Goal: Feedback & Contribution: Leave review/rating

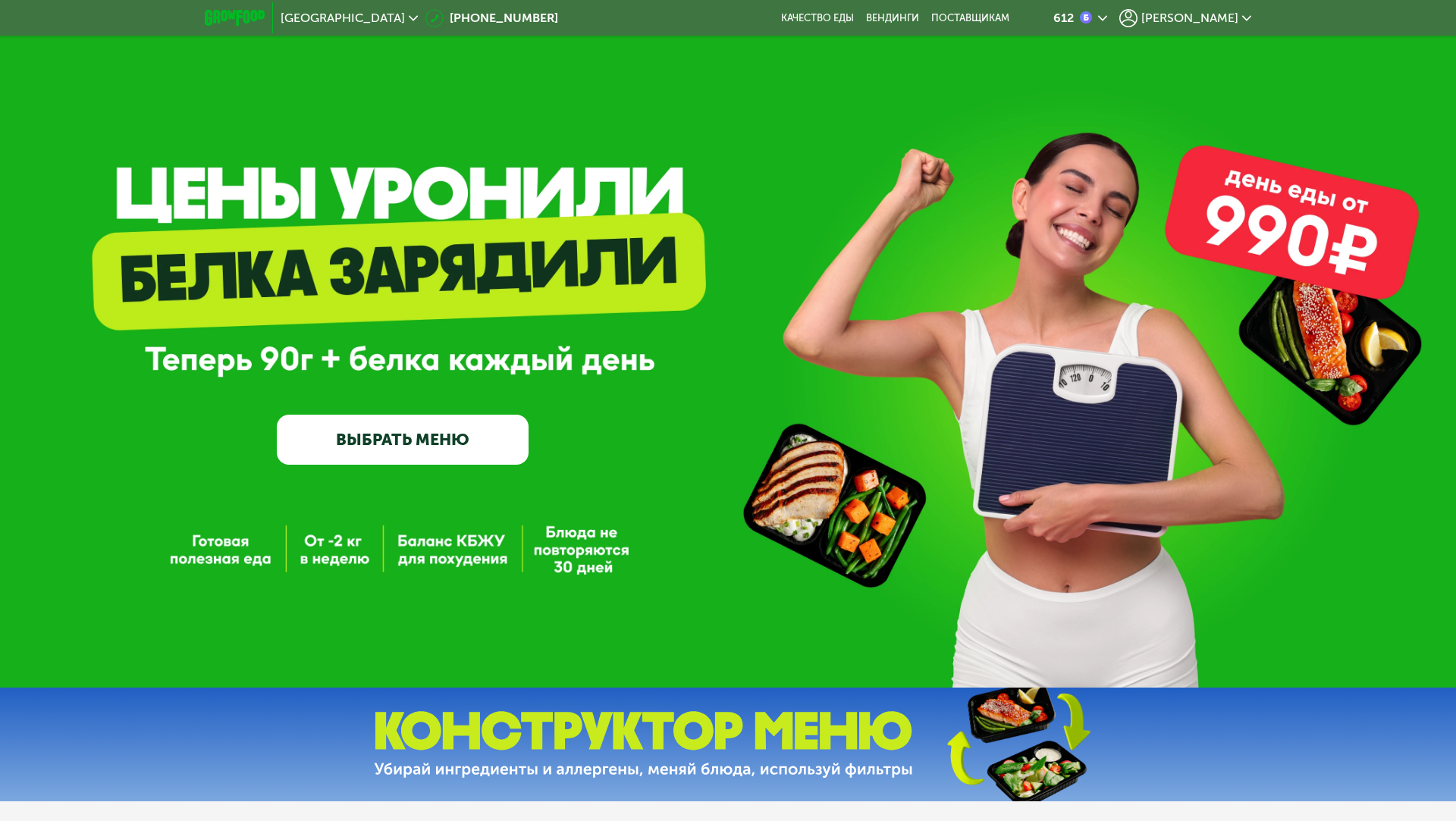
click at [316, 425] on link "ВЫБРАТЬ МЕНЮ" at bounding box center [402, 439] width 252 height 51
click at [1244, 11] on div "[PERSON_NAME]" at bounding box center [1185, 18] width 132 height 18
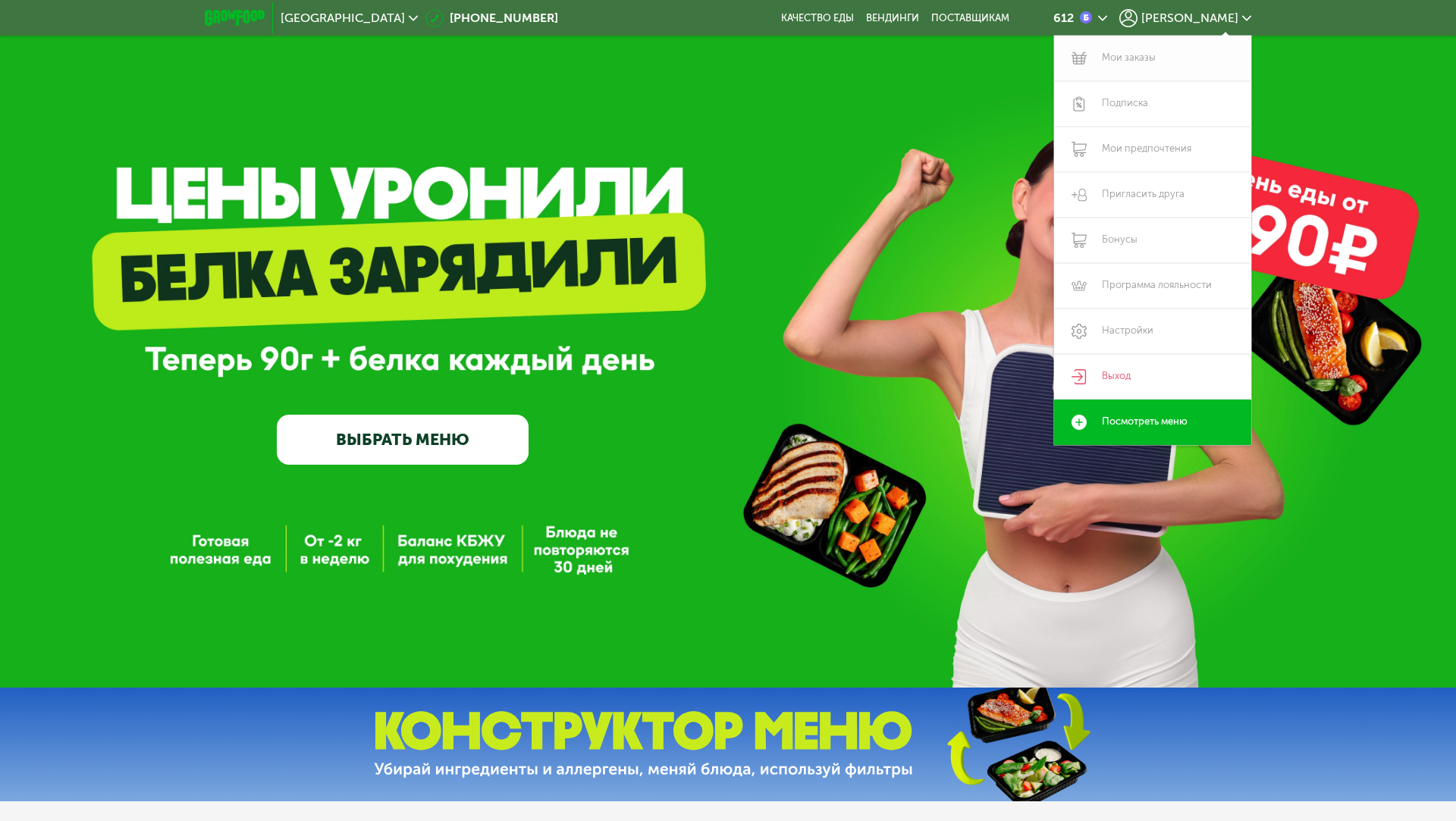
click at [1129, 54] on link "Мои заказы" at bounding box center [1152, 58] width 197 height 46
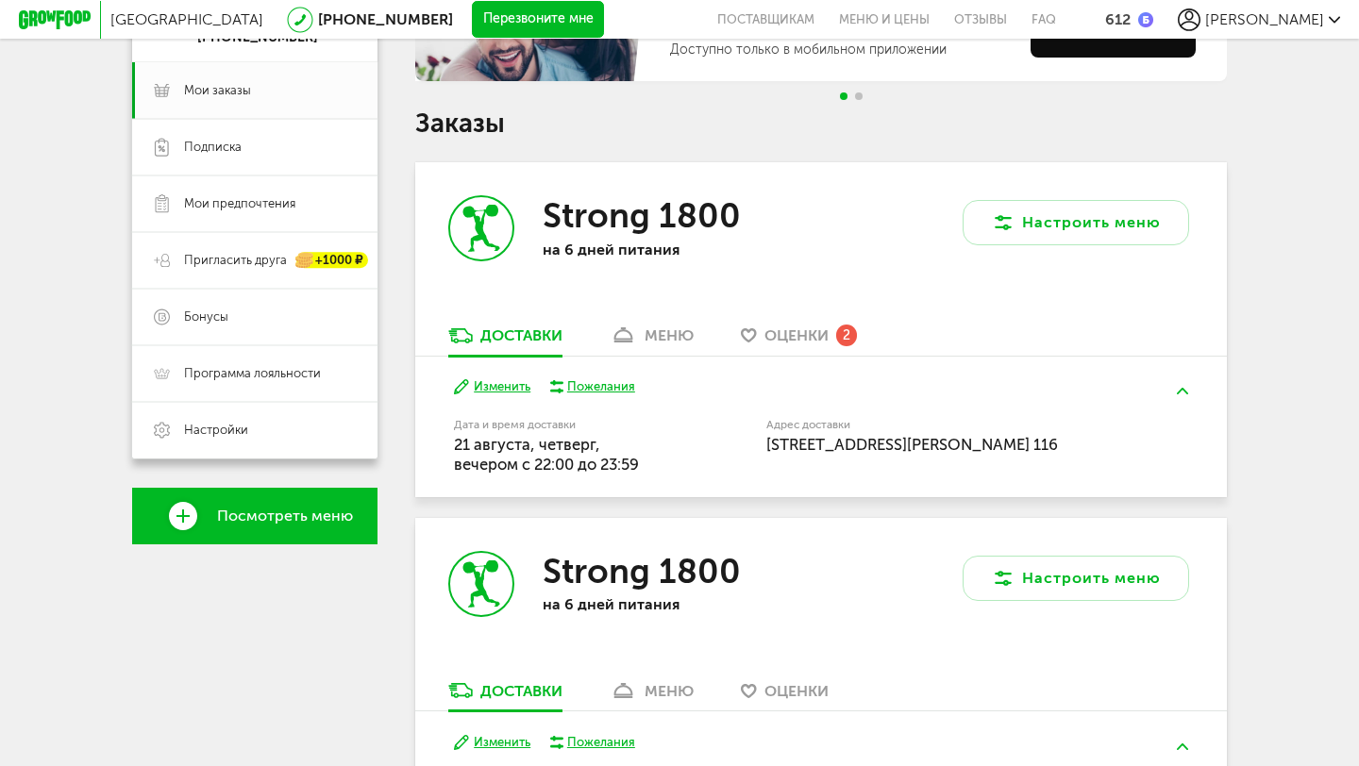
scroll to position [298, 0]
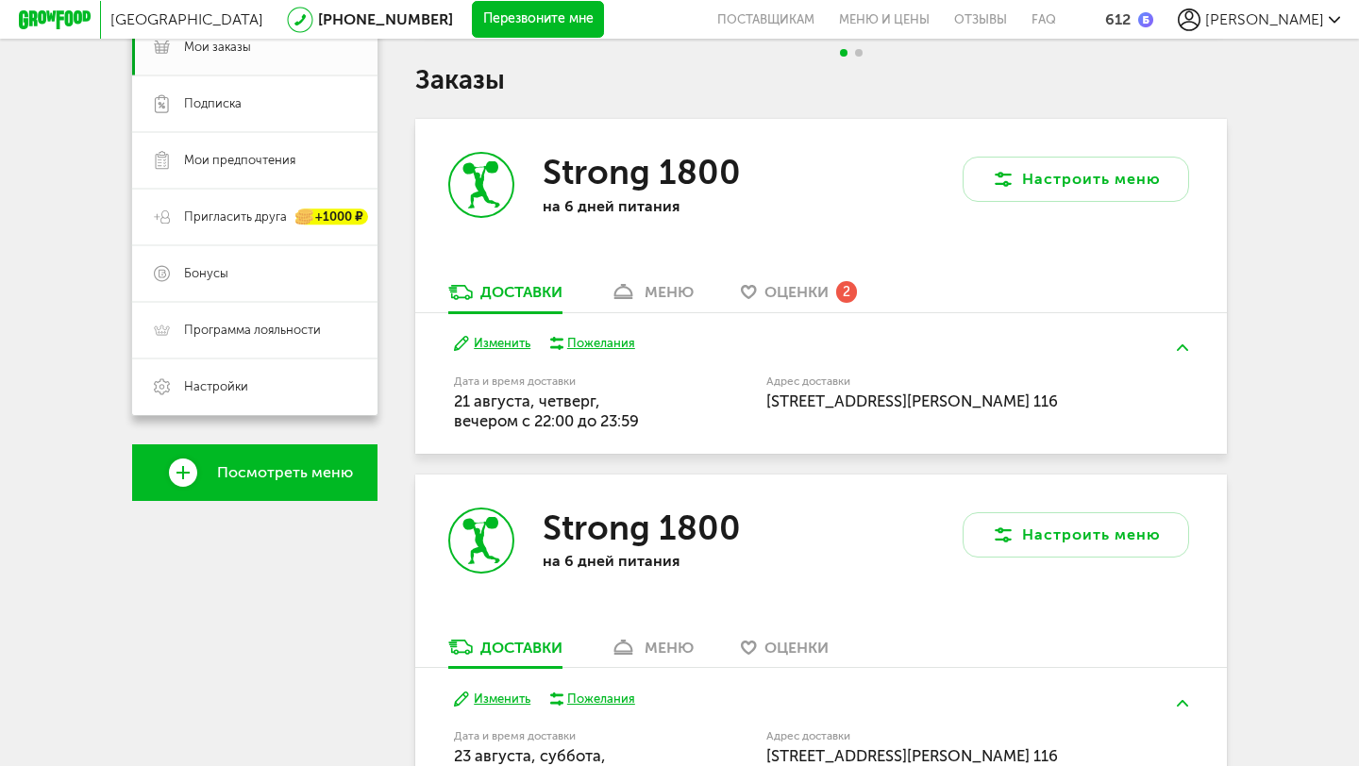
click at [790, 293] on span "Оценки" at bounding box center [796, 292] width 64 height 18
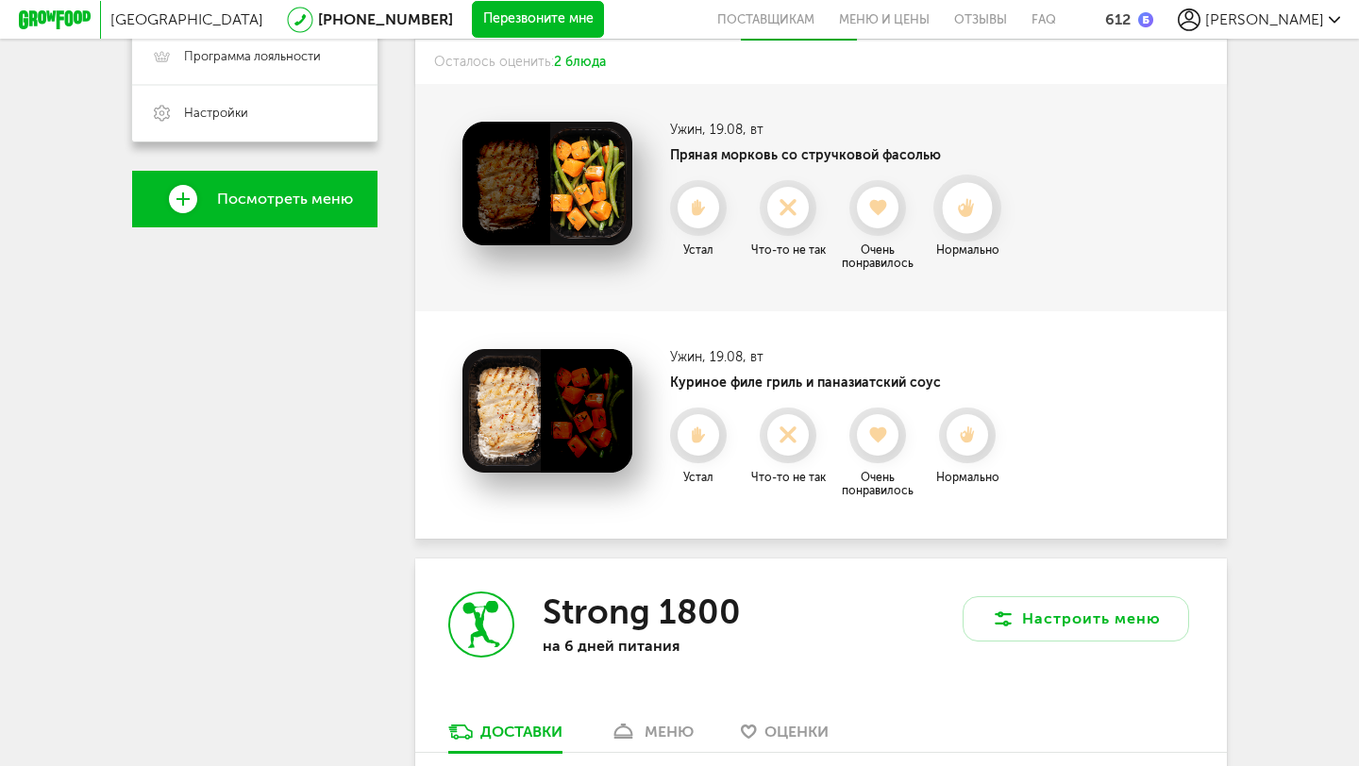
scroll to position [544, 0]
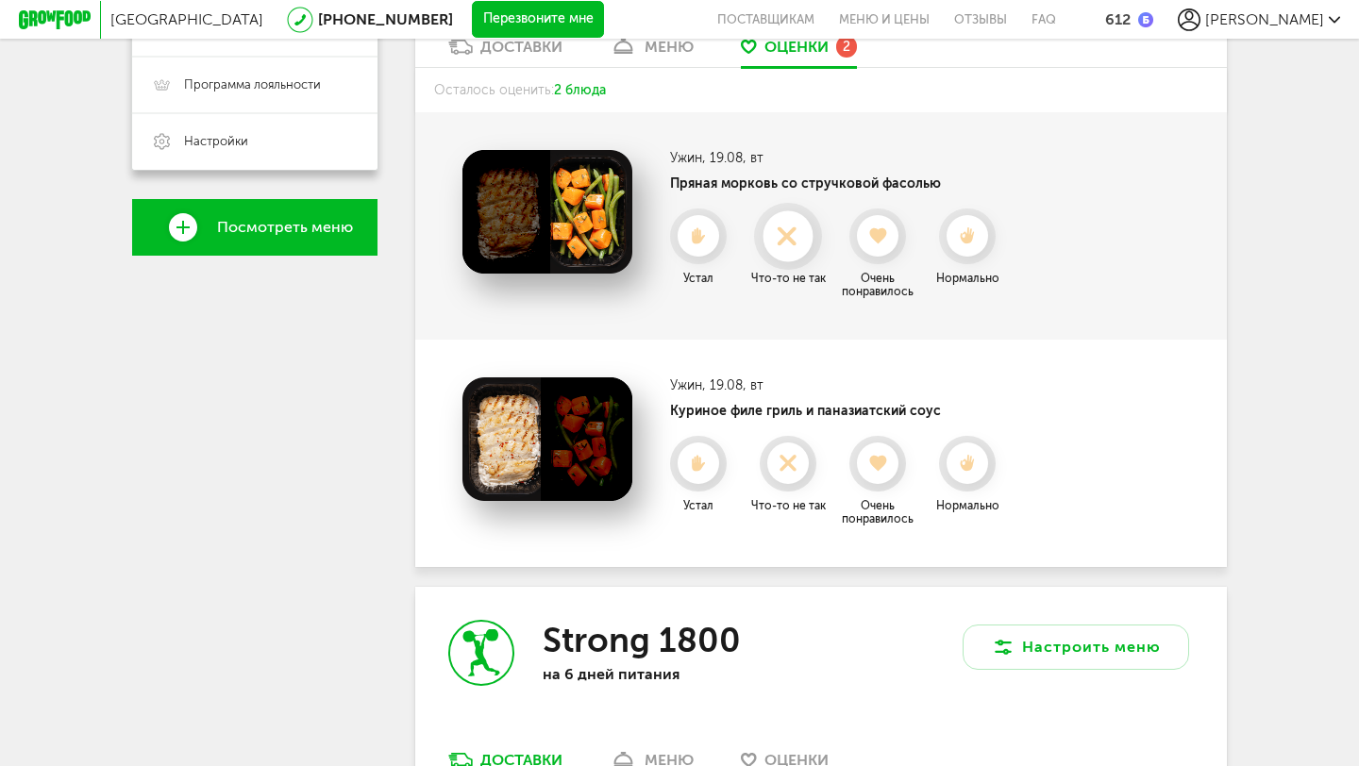
click at [794, 229] on use at bounding box center [787, 235] width 37 height 37
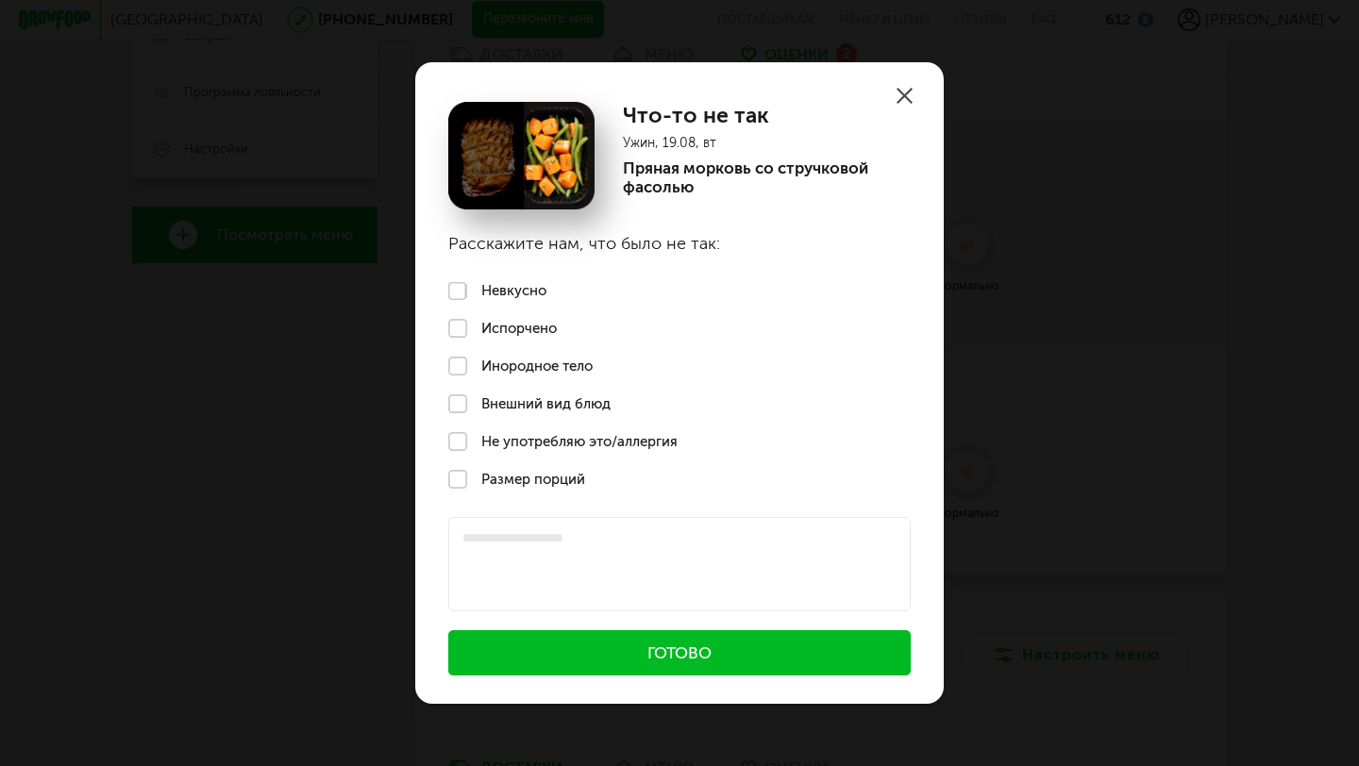
scroll to position [537, 0]
click at [460, 291] on label "Невкусно" at bounding box center [679, 292] width 528 height 38
click at [910, 92] on icon at bounding box center [904, 96] width 16 height 16
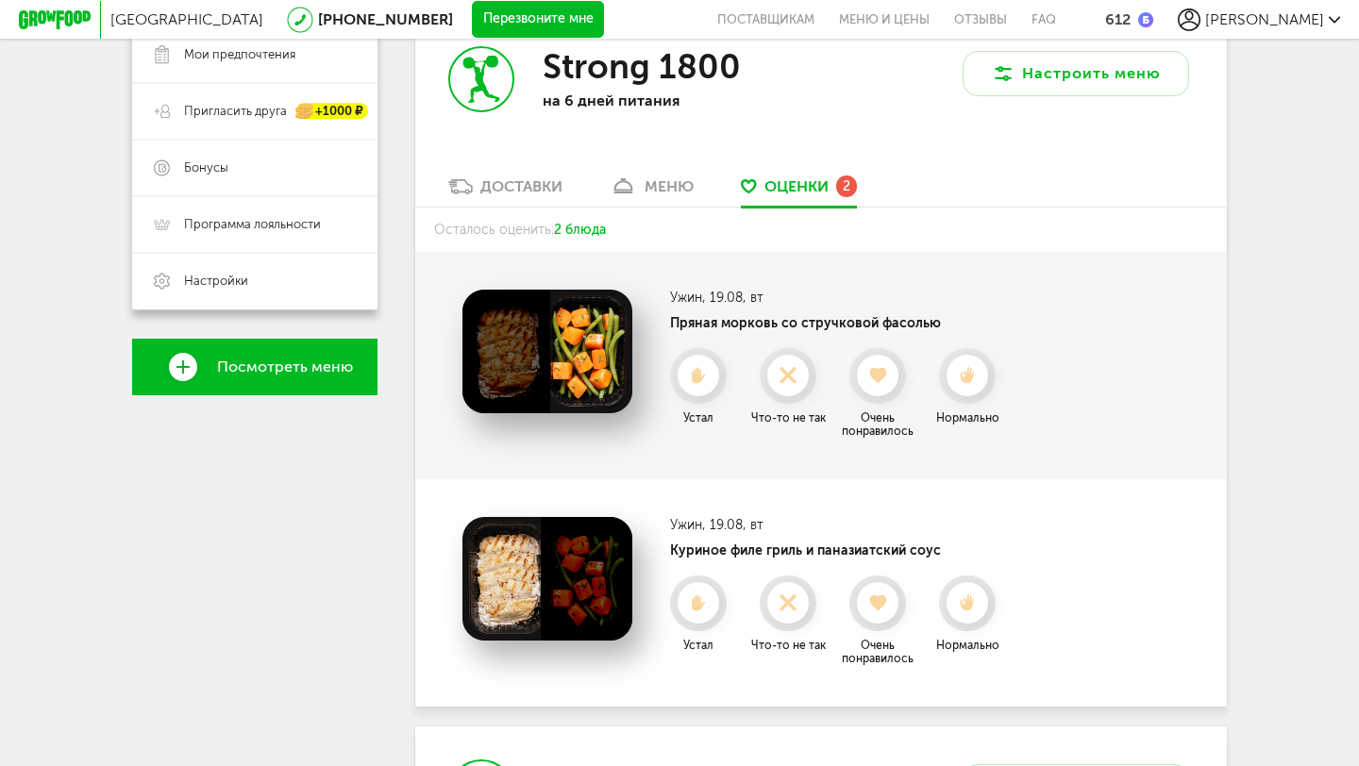
scroll to position [450, 0]
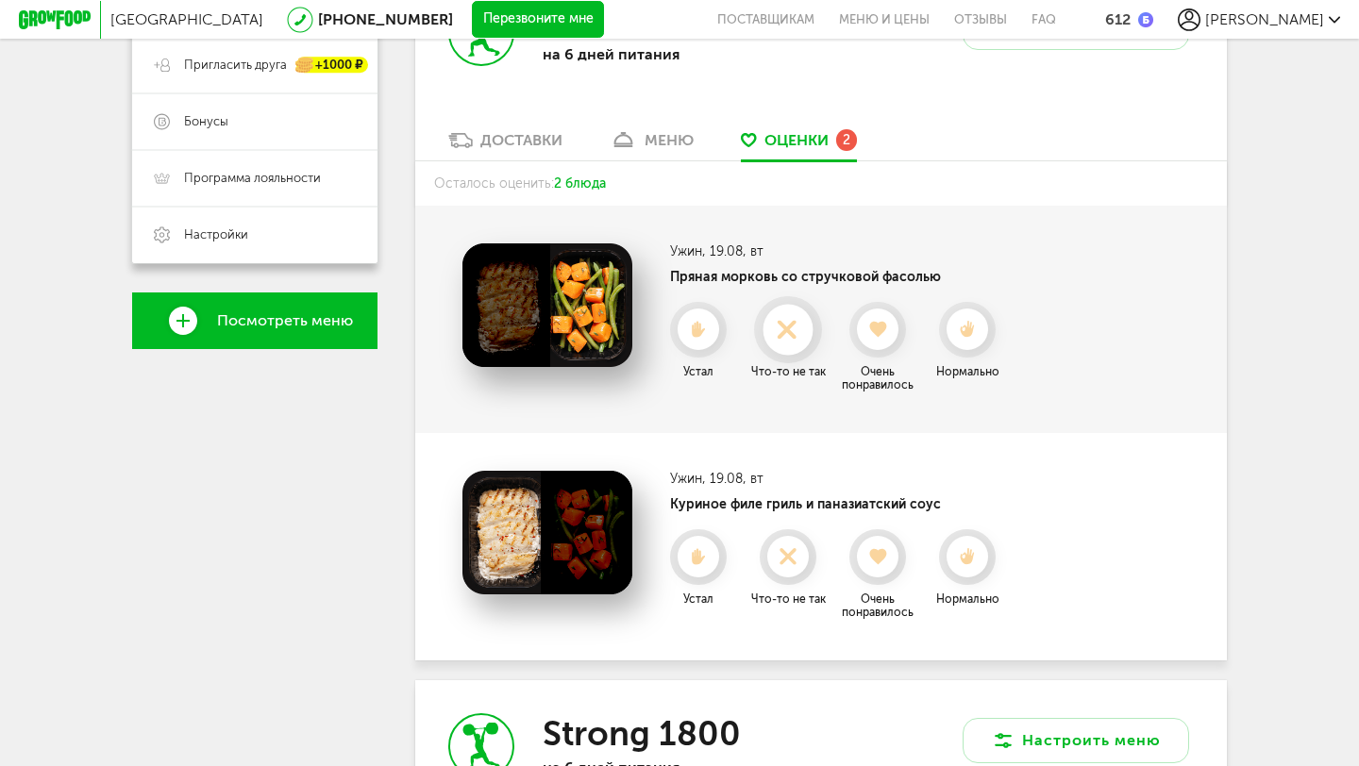
click at [791, 323] on use at bounding box center [787, 328] width 37 height 37
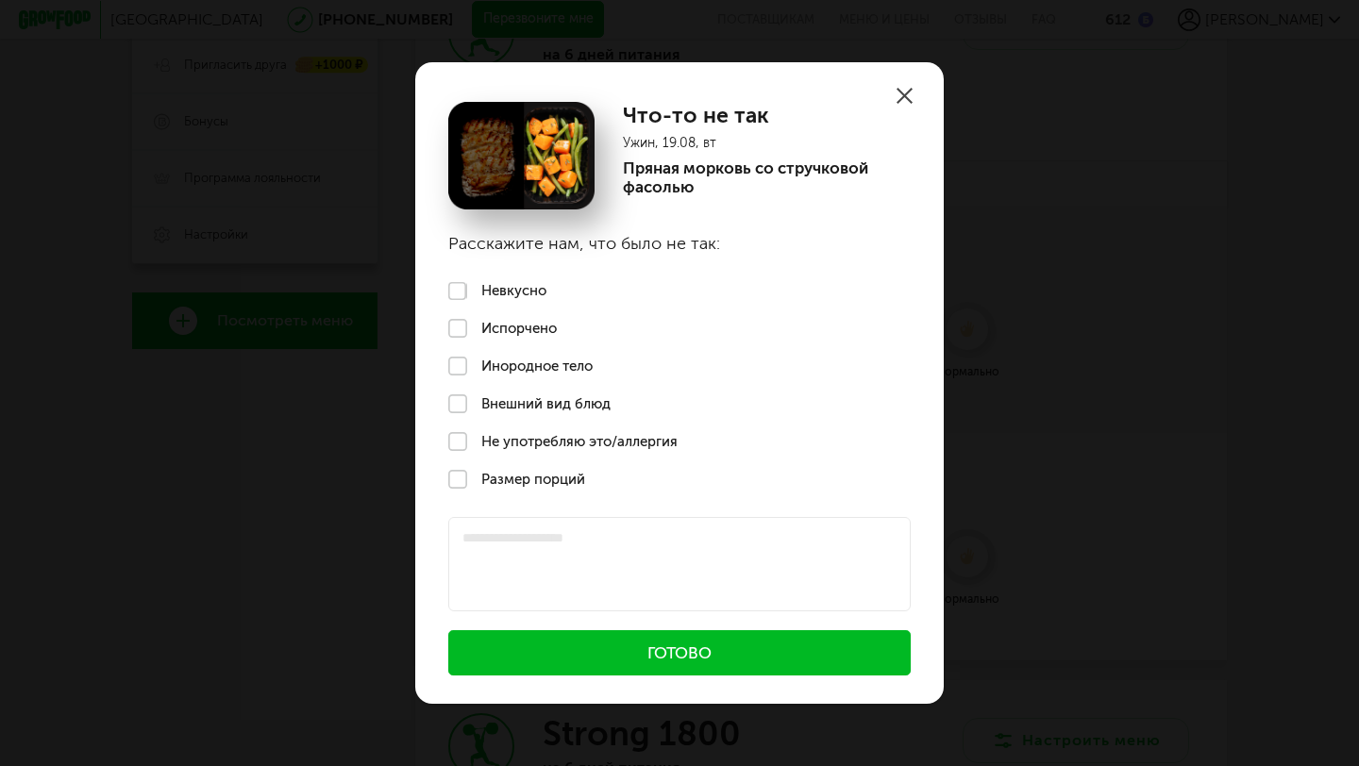
click at [459, 290] on label "Невкусно" at bounding box center [679, 292] width 528 height 38
click at [595, 653] on button "Готово" at bounding box center [679, 652] width 462 height 45
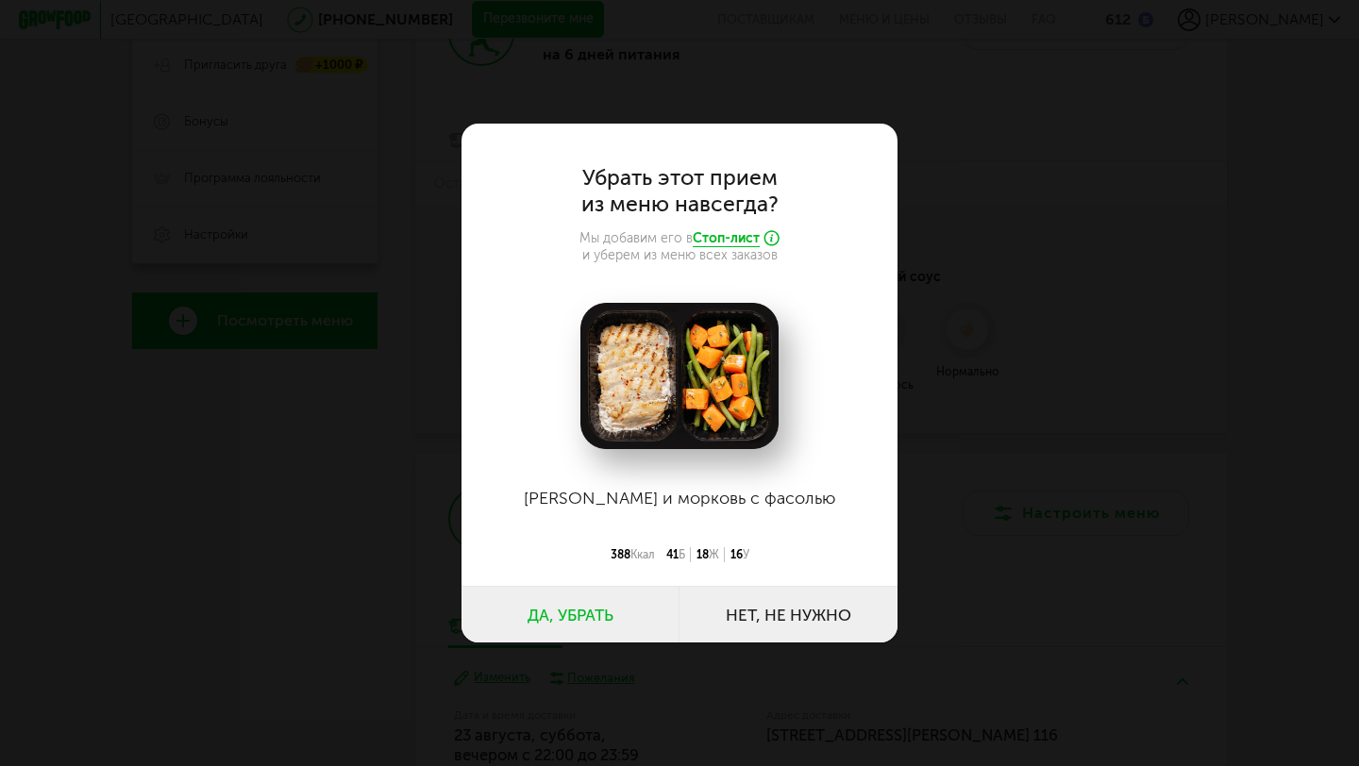
click at [790, 600] on button "Нет, не нужно" at bounding box center [788, 614] width 218 height 57
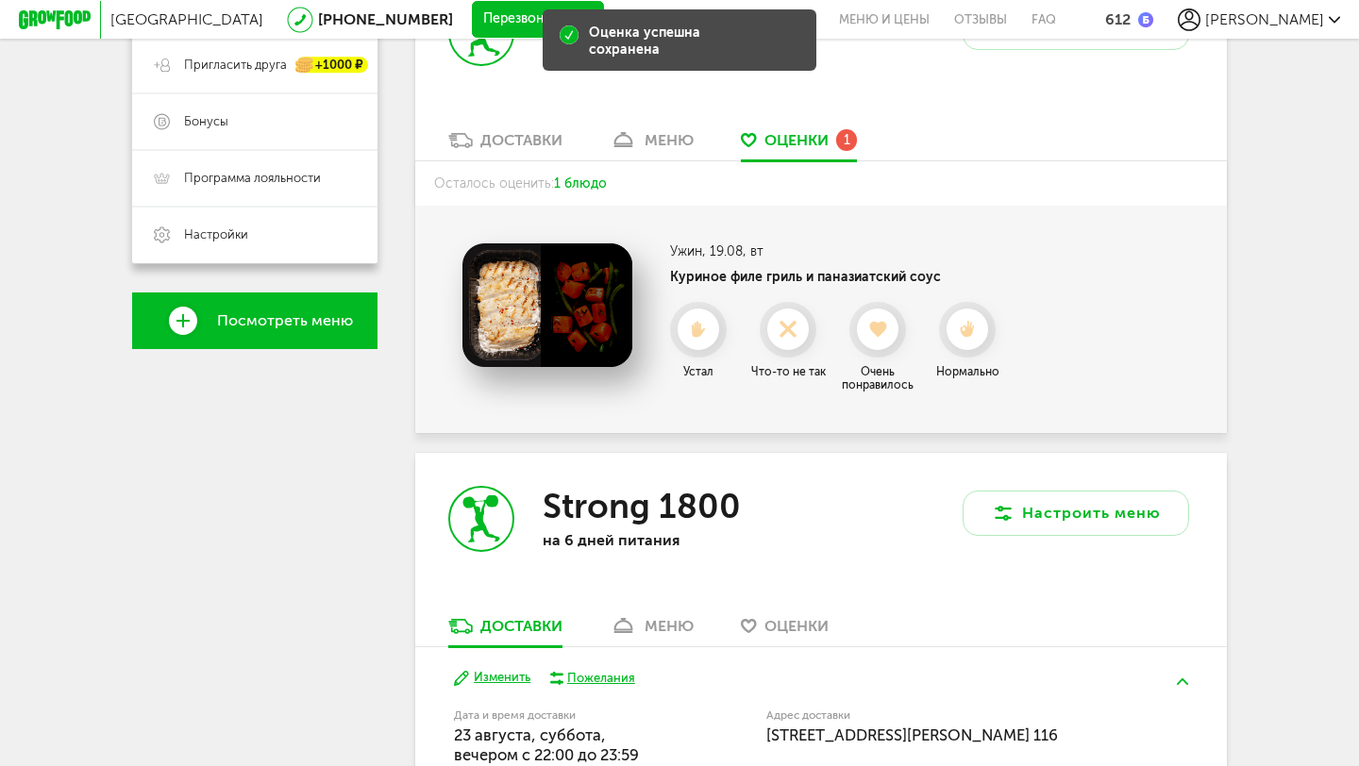
scroll to position [422, 0]
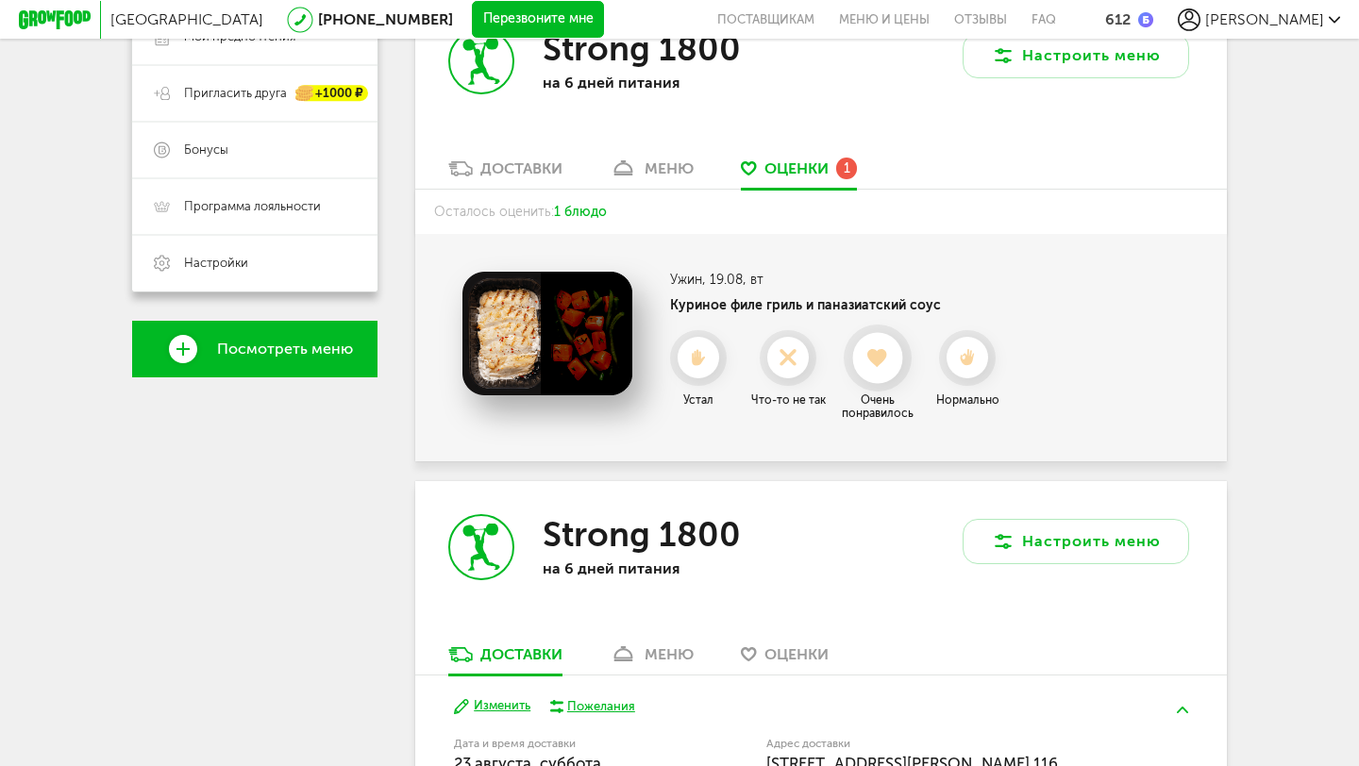
click at [878, 357] on use at bounding box center [878, 357] width 21 height 19
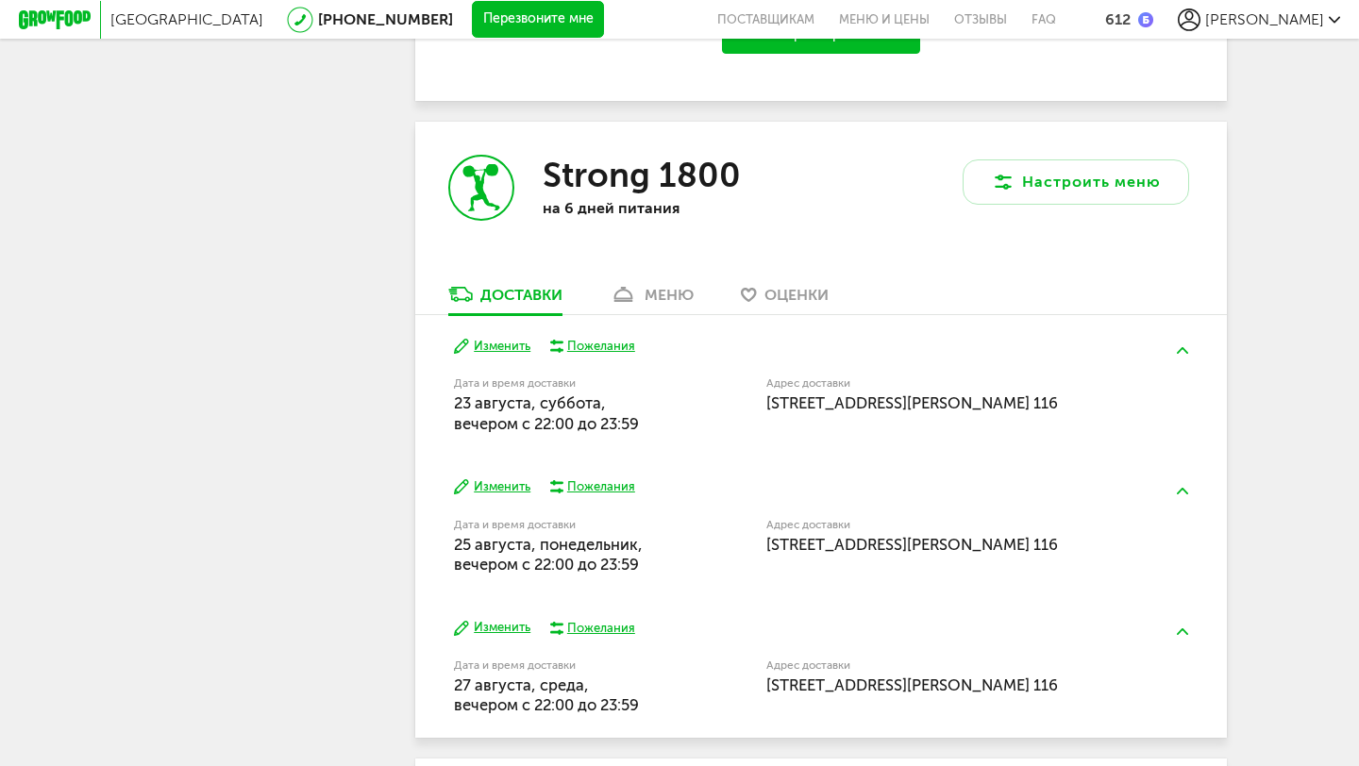
scroll to position [782, 0]
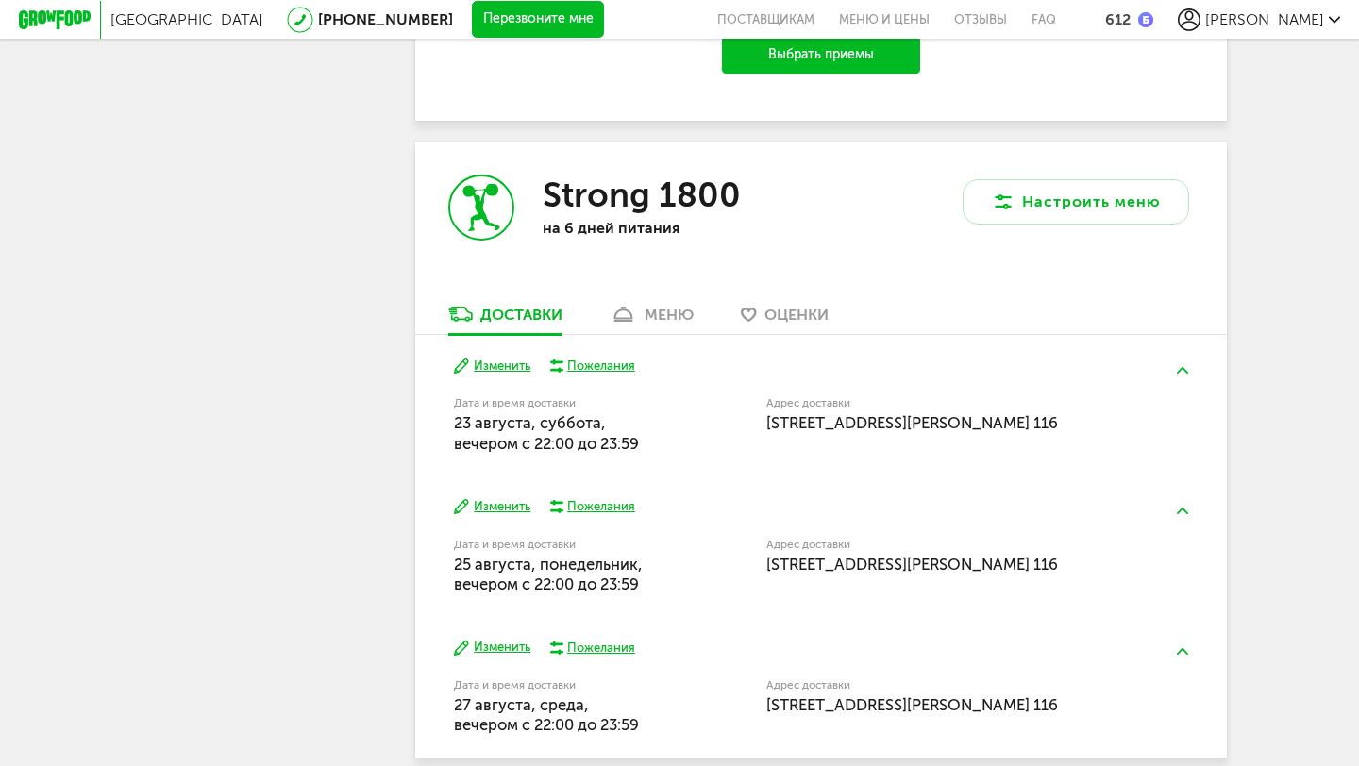
click at [663, 312] on div "меню" at bounding box center [669, 315] width 49 height 18
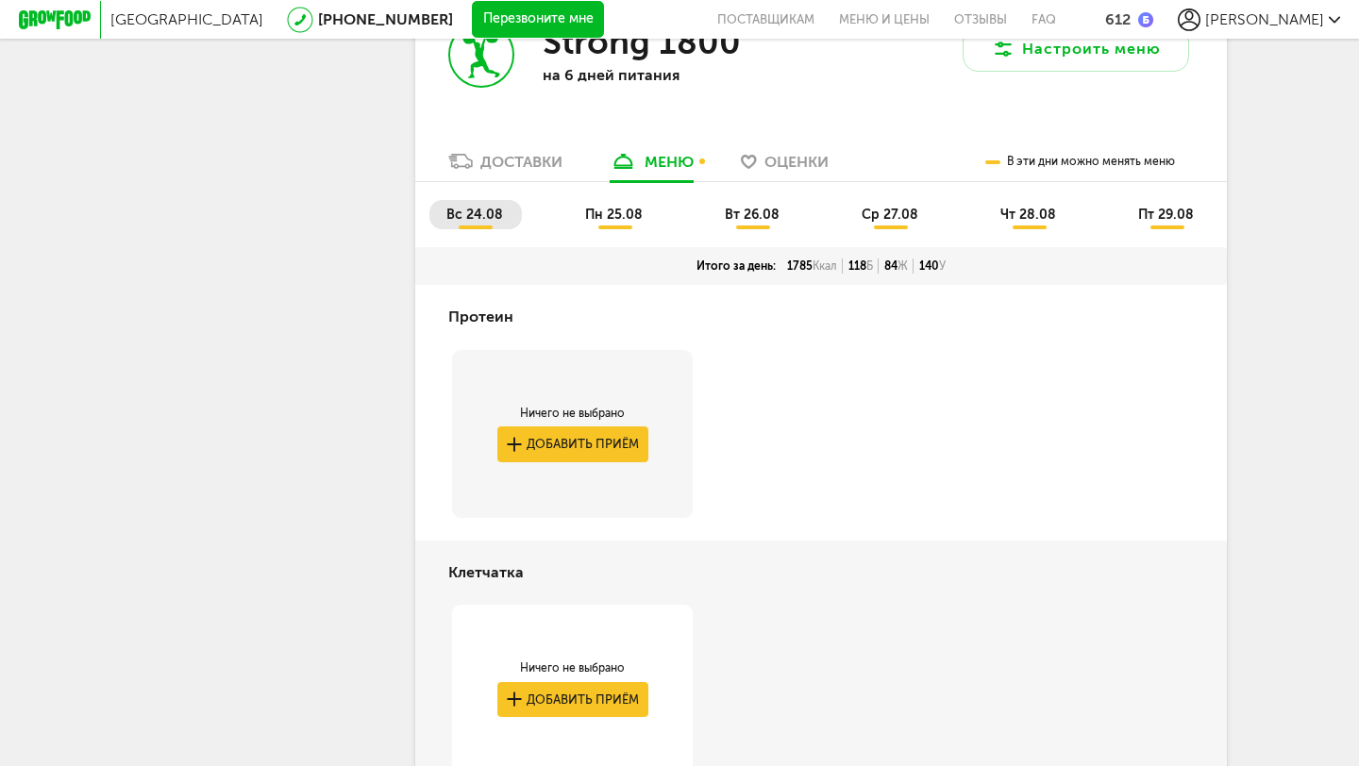
scroll to position [976, 0]
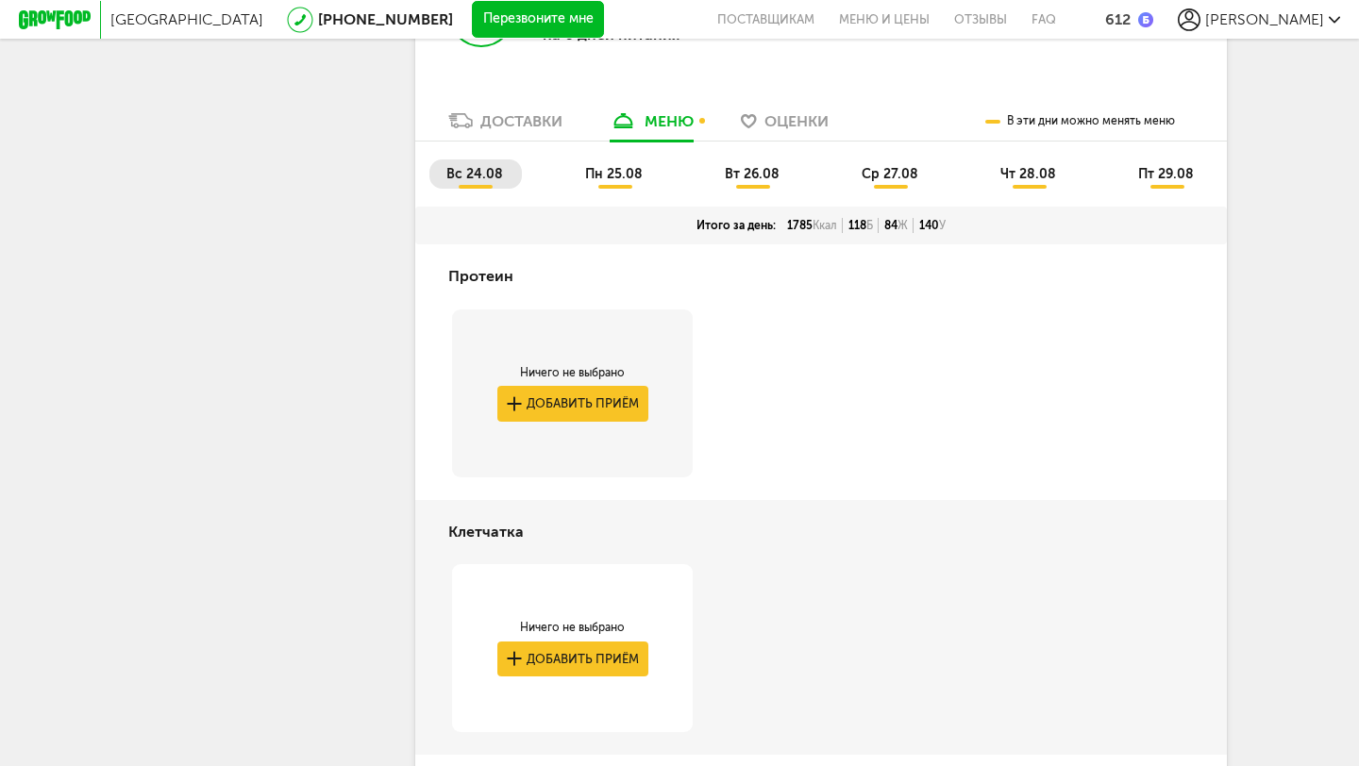
click at [743, 176] on span "вт 26.08" at bounding box center [752, 174] width 55 height 16
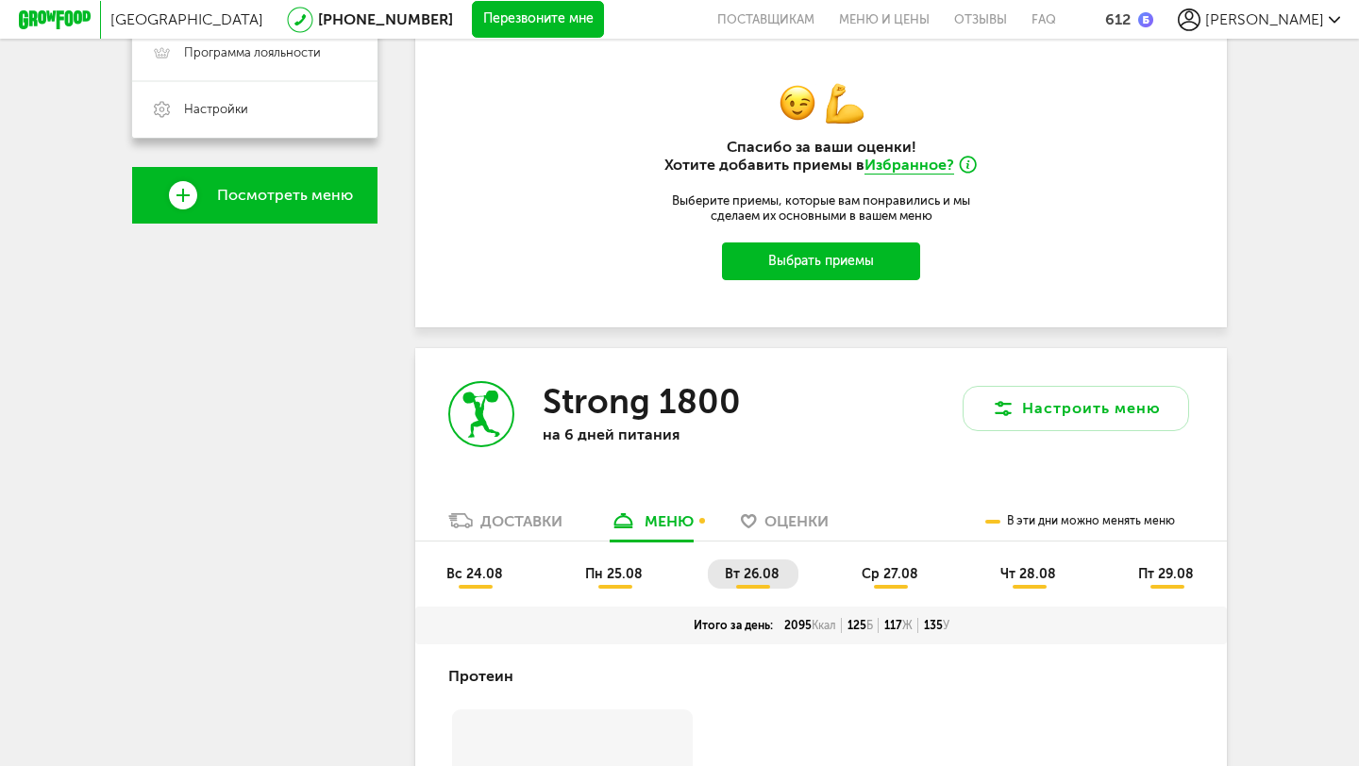
scroll to position [587, 0]
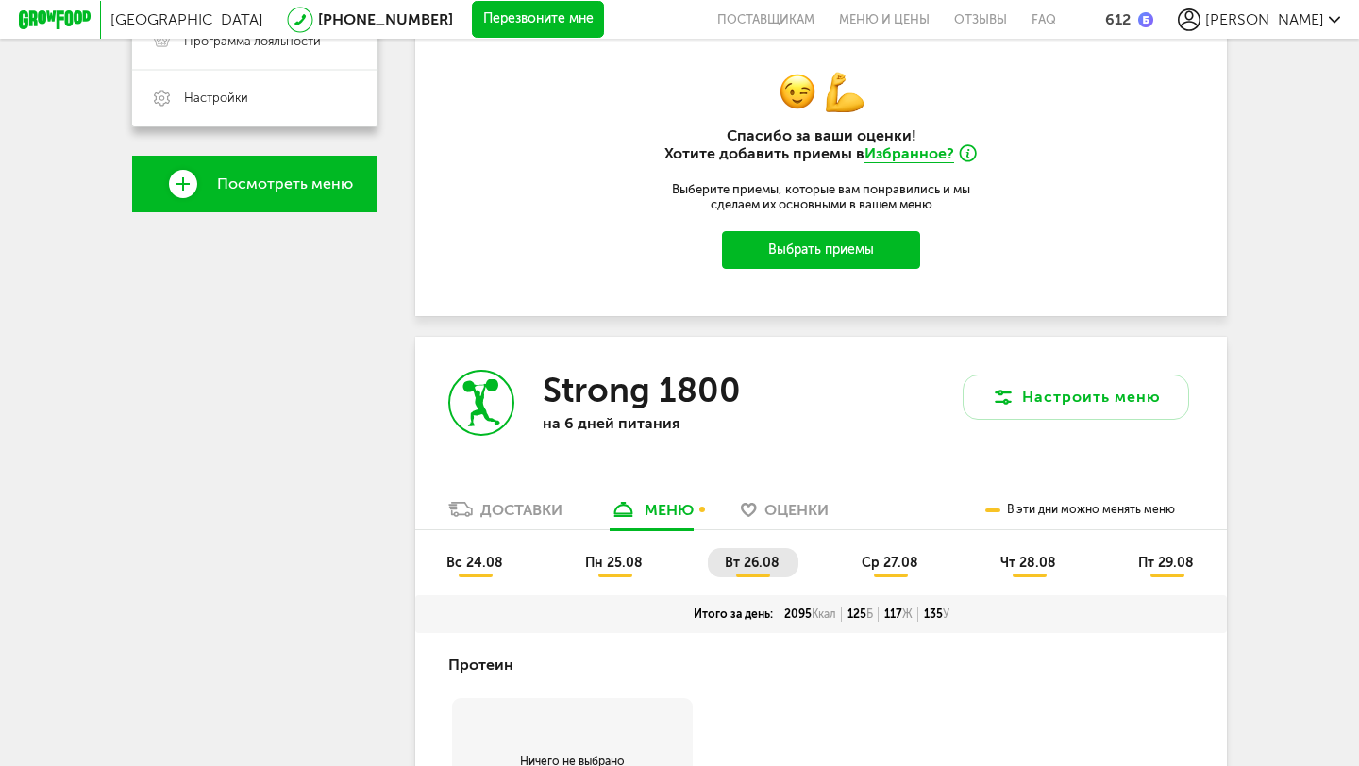
click at [889, 559] on span "ср 27.08" at bounding box center [890, 563] width 57 height 16
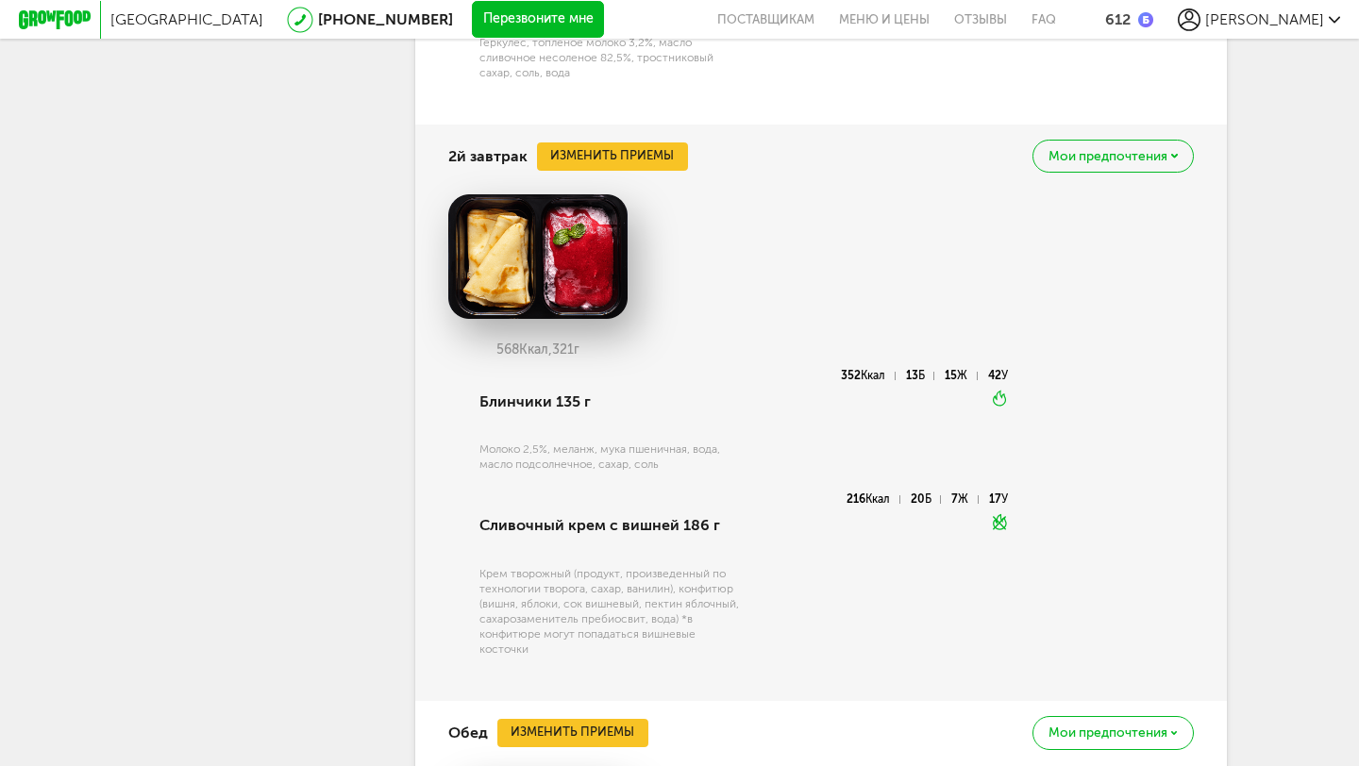
scroll to position [2203, 0]
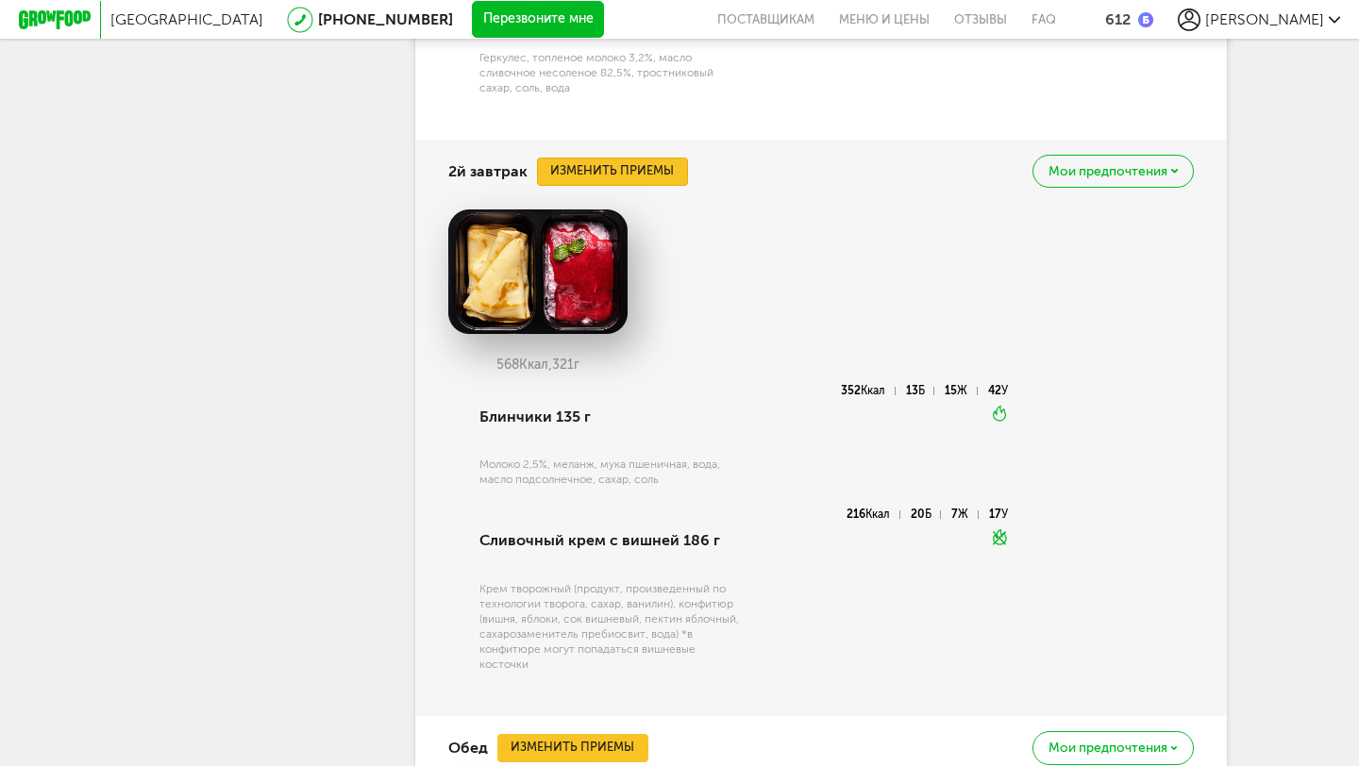
click at [612, 174] on button "Изменить приемы" at bounding box center [612, 172] width 151 height 28
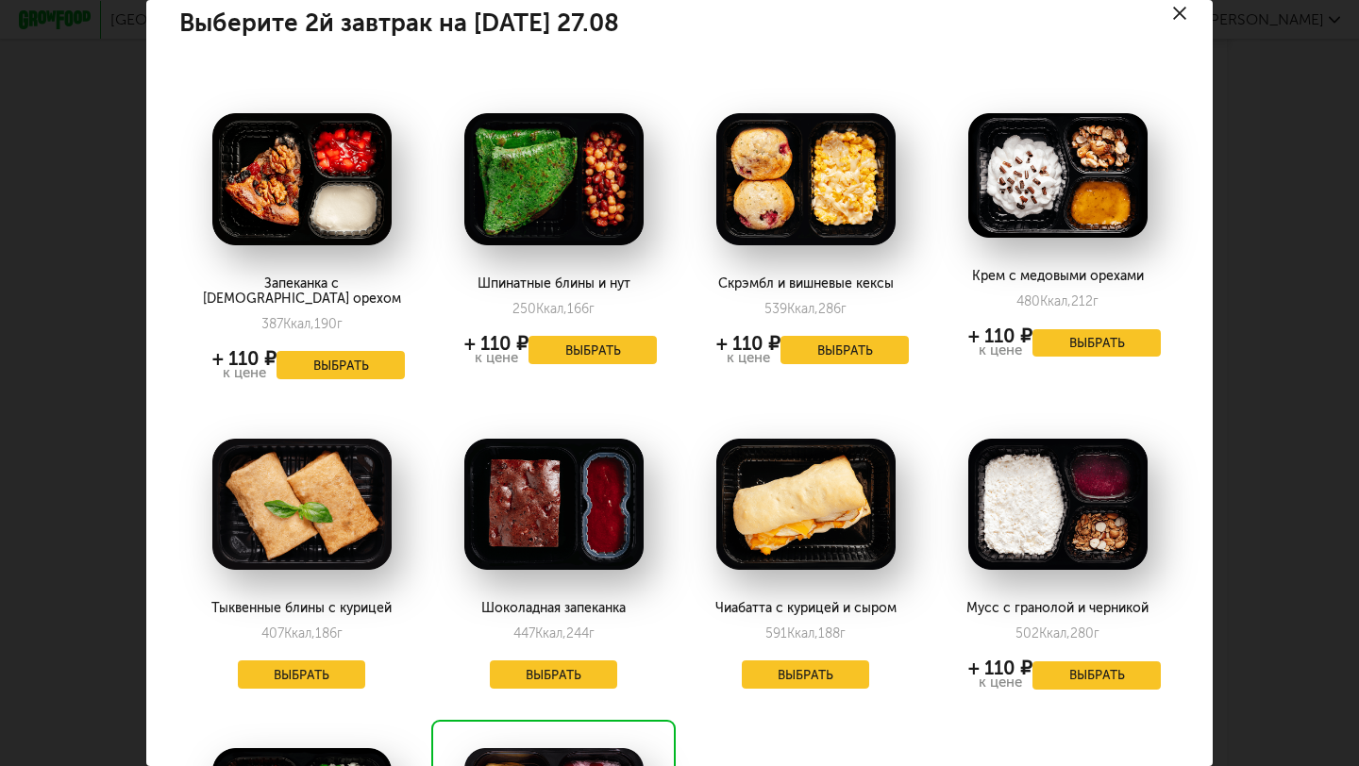
scroll to position [0, 0]
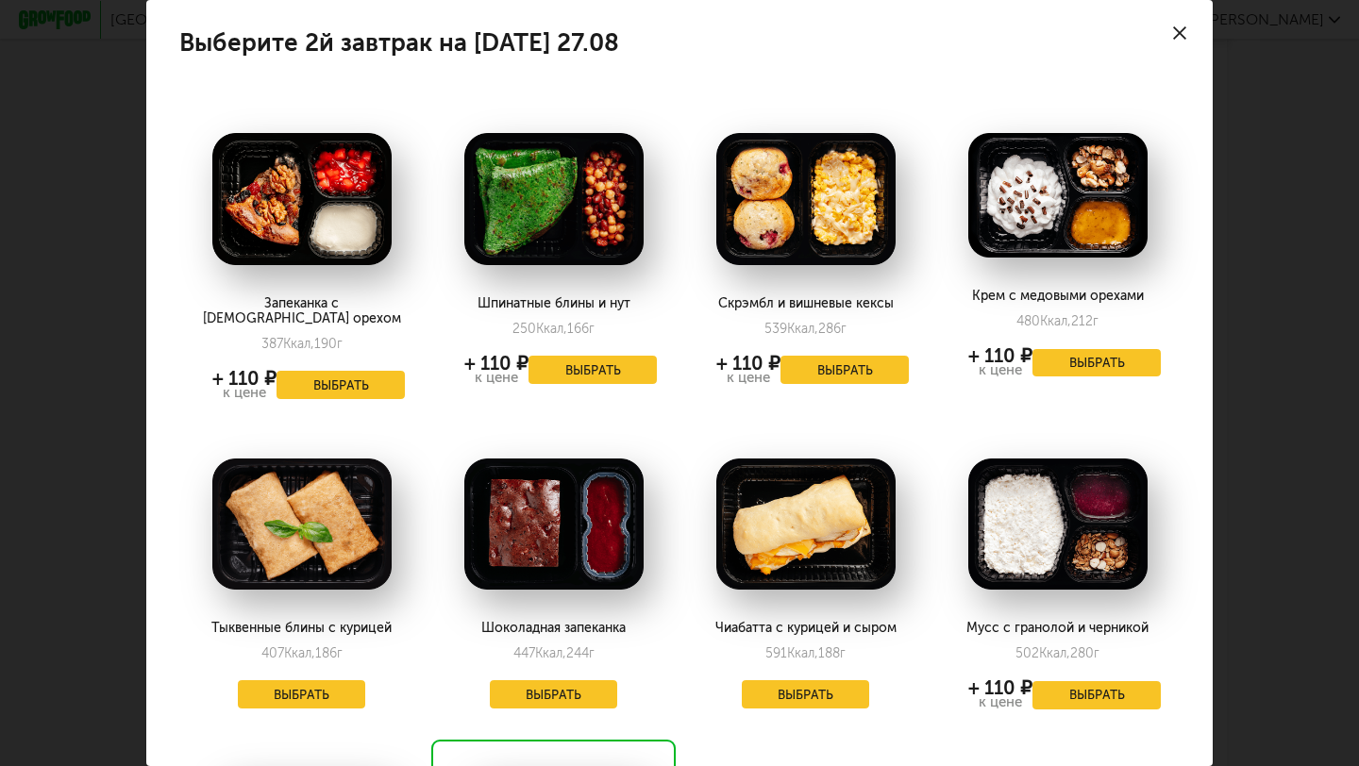
click at [1185, 33] on icon at bounding box center [1179, 32] width 13 height 13
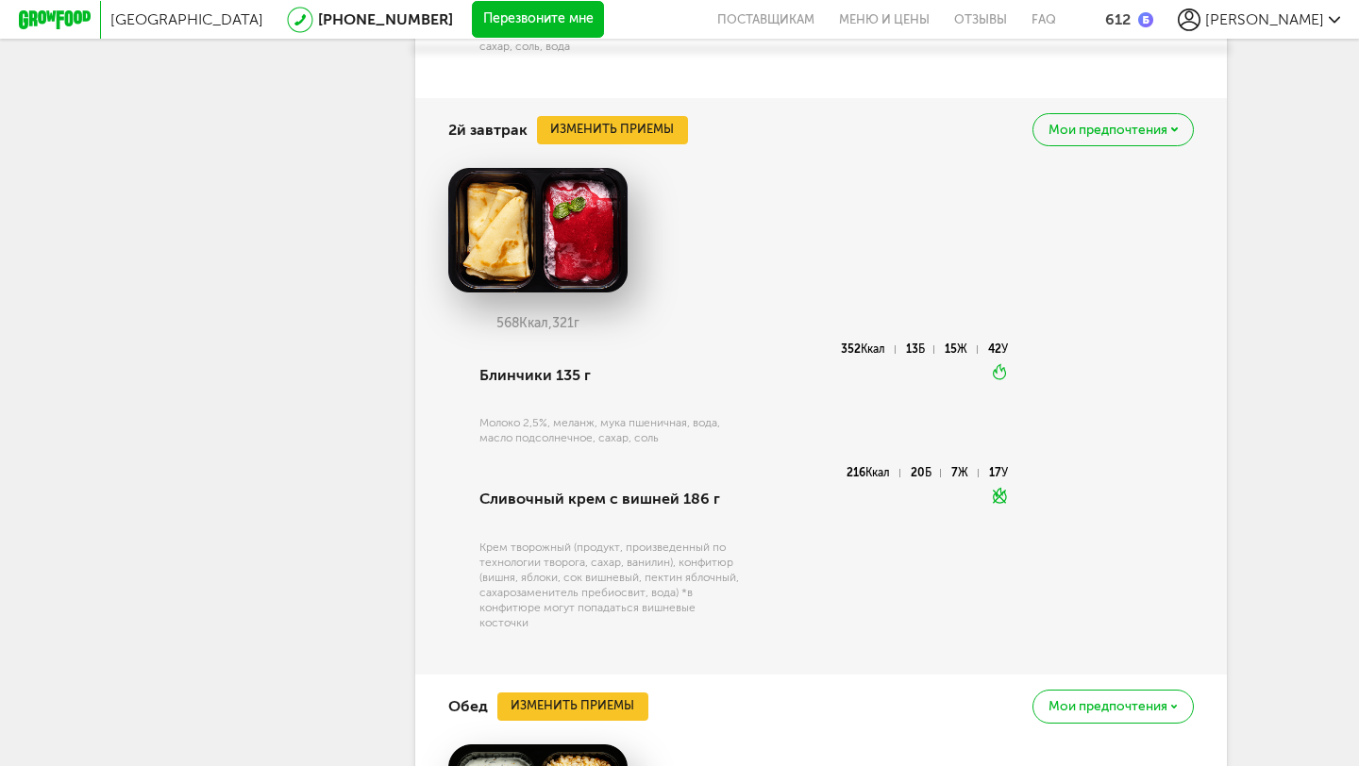
scroll to position [2204, 0]
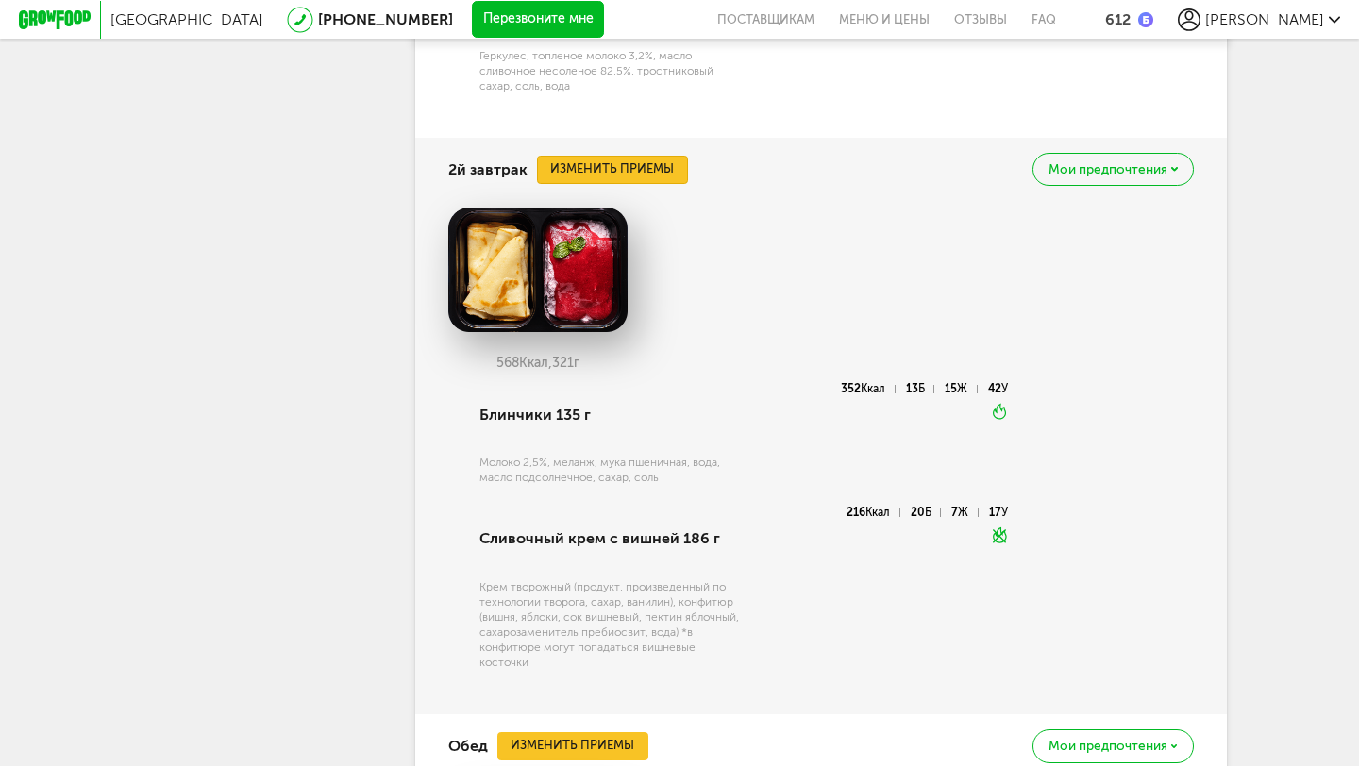
click at [660, 172] on button "Изменить приемы" at bounding box center [612, 170] width 151 height 28
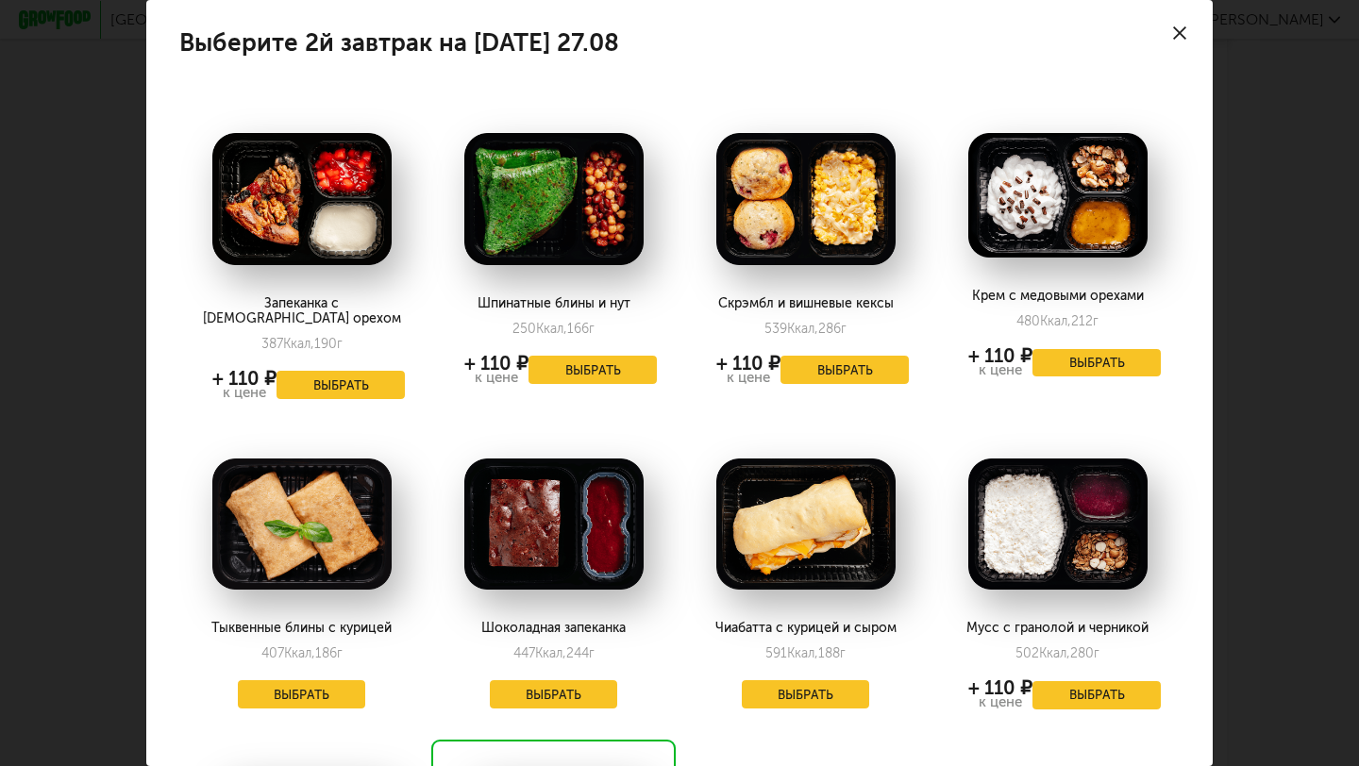
click at [1183, 30] on icon at bounding box center [1179, 32] width 13 height 13
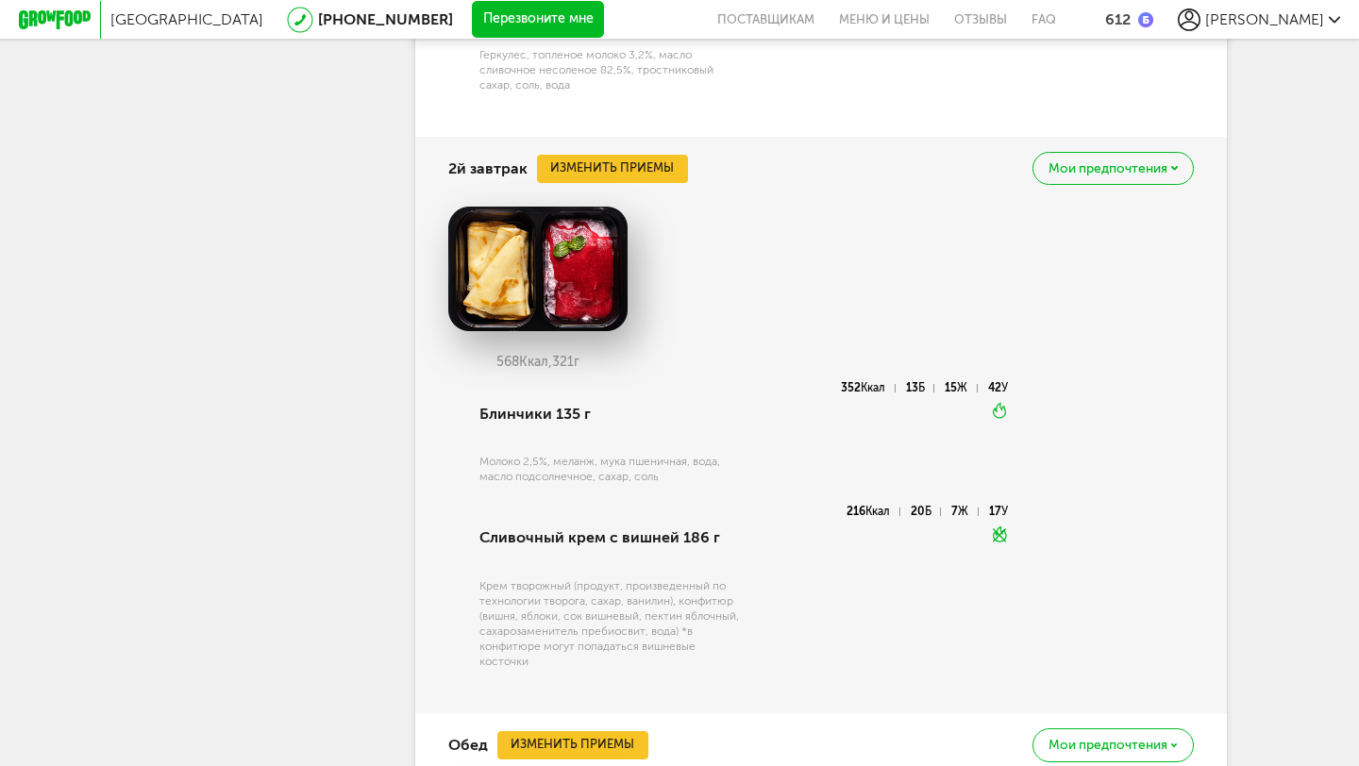
scroll to position [2234, 0]
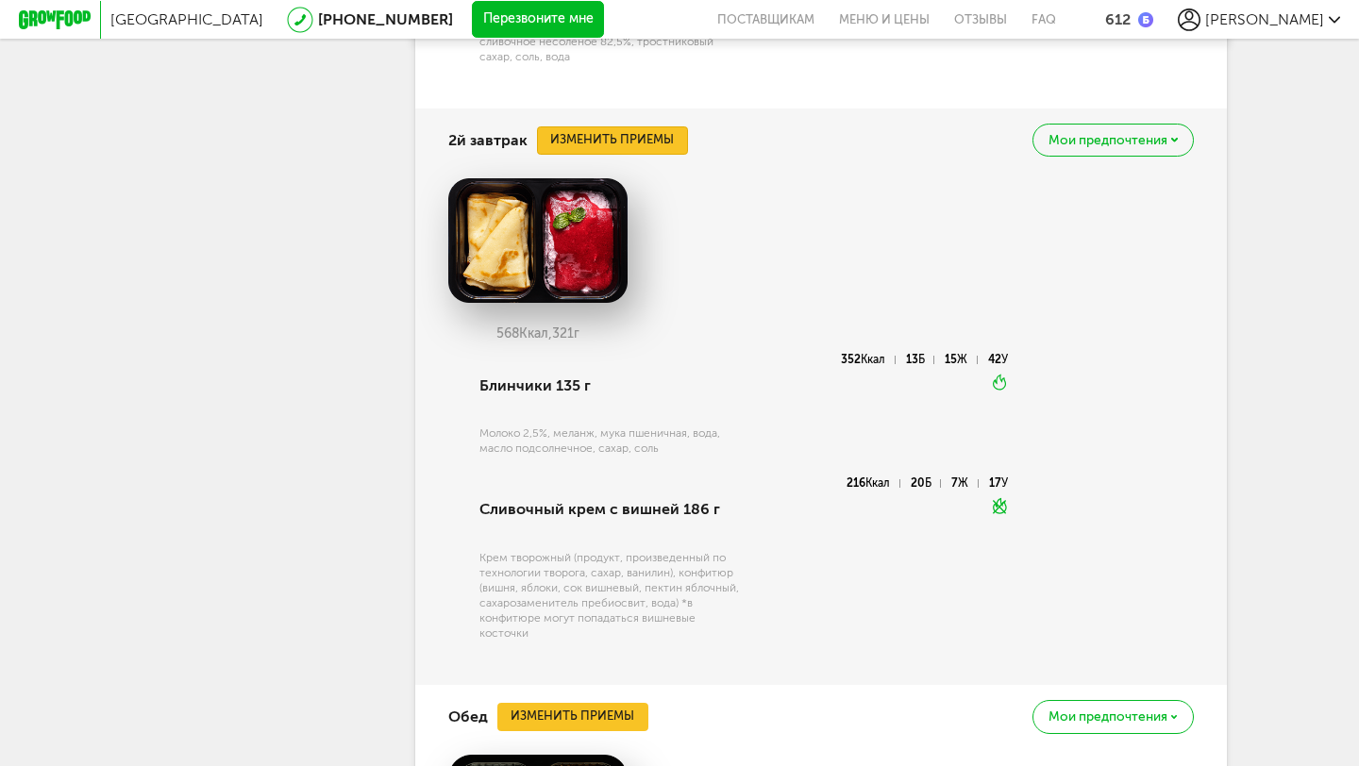
click at [621, 138] on button "Изменить приемы" at bounding box center [612, 140] width 151 height 28
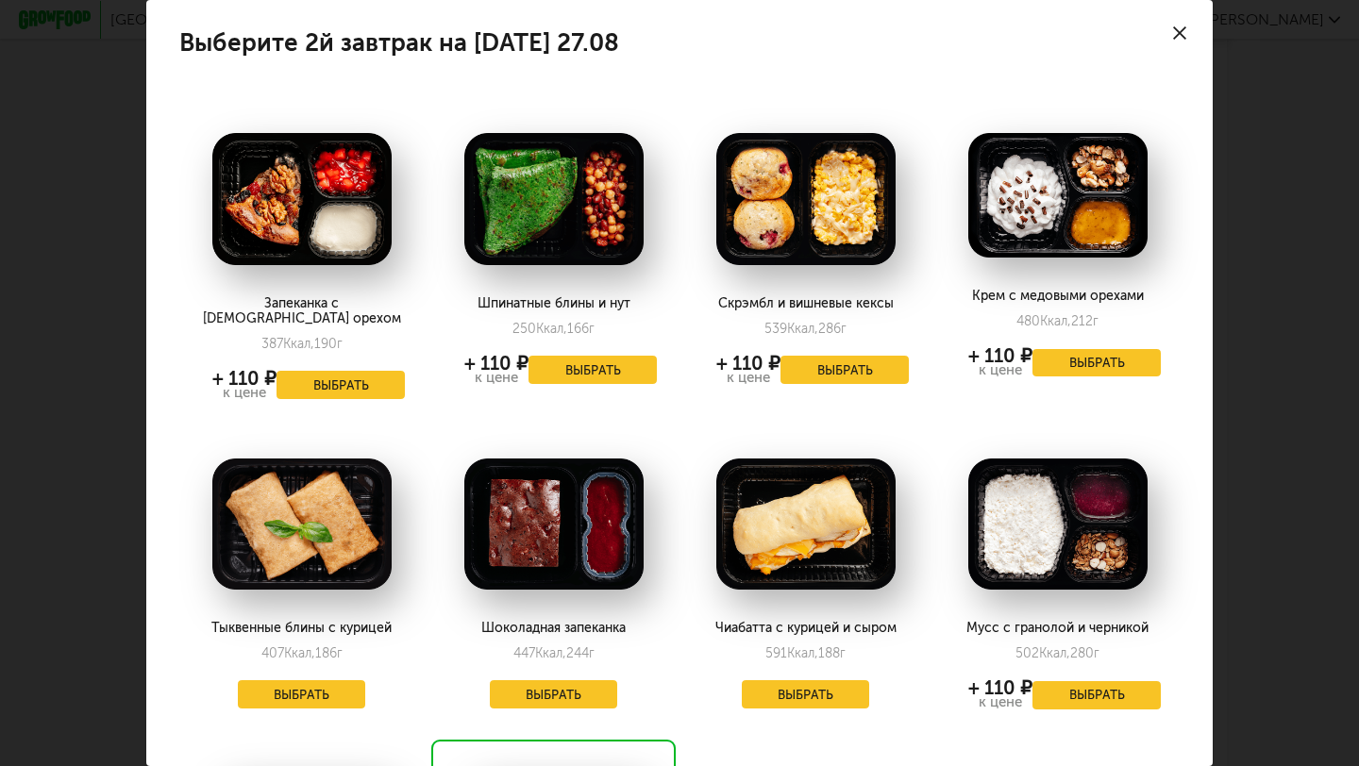
click at [1193, 35] on div at bounding box center [1180, 33] width 66 height 66
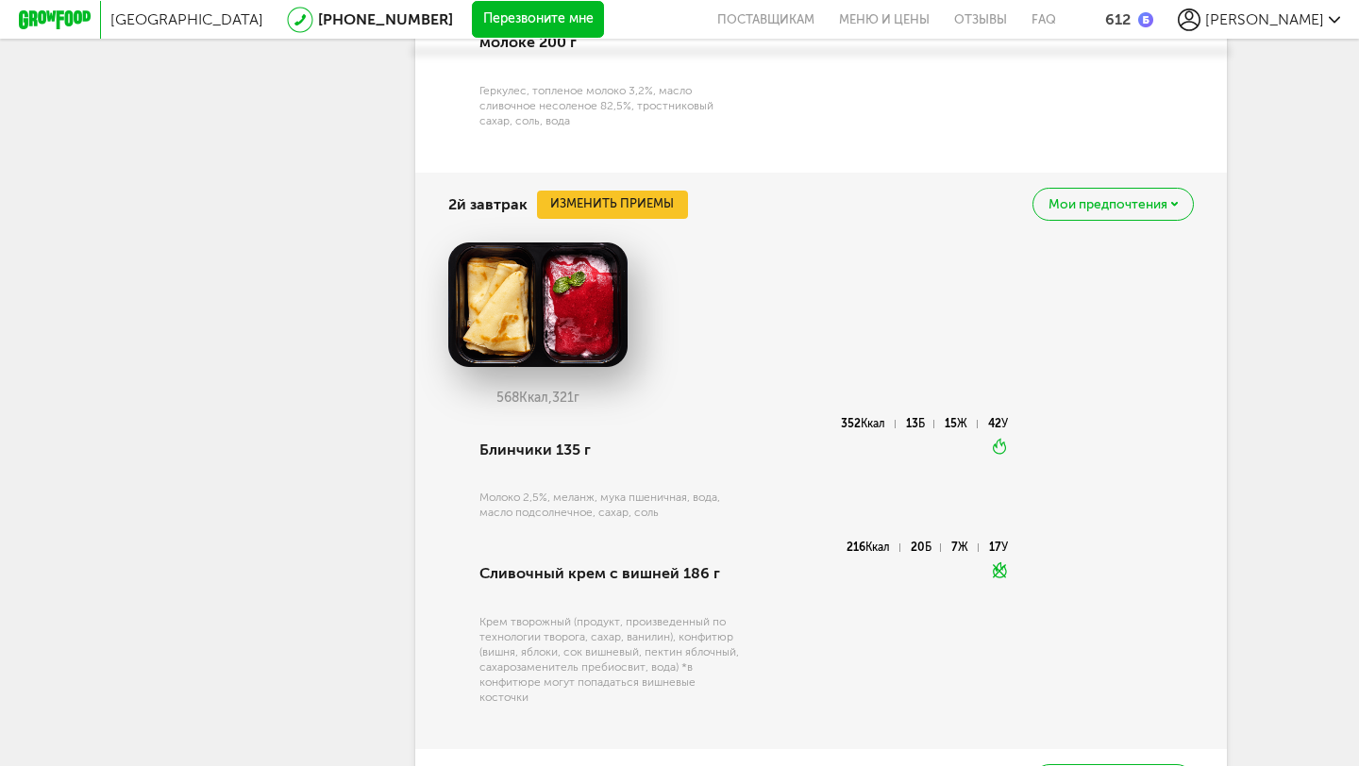
scroll to position [2164, 0]
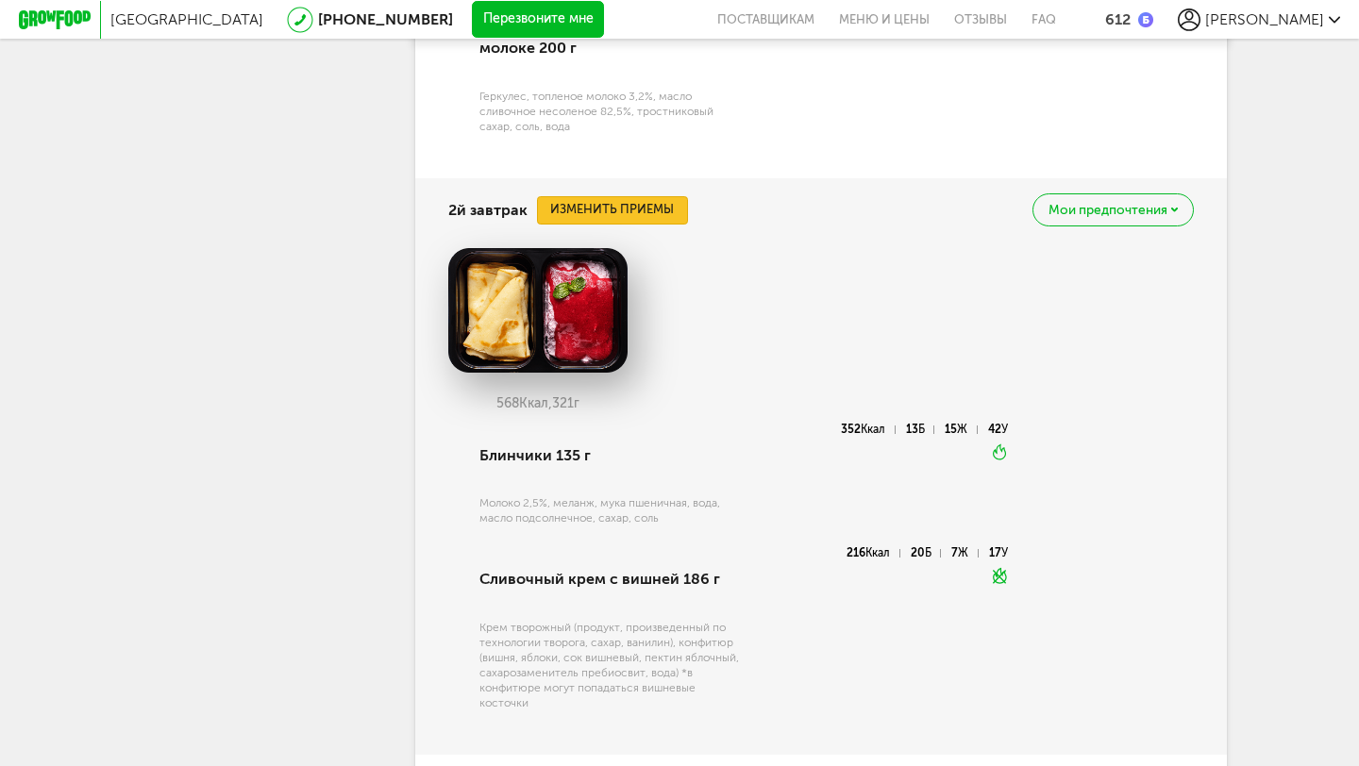
click at [623, 202] on button "Изменить приемы" at bounding box center [612, 210] width 151 height 28
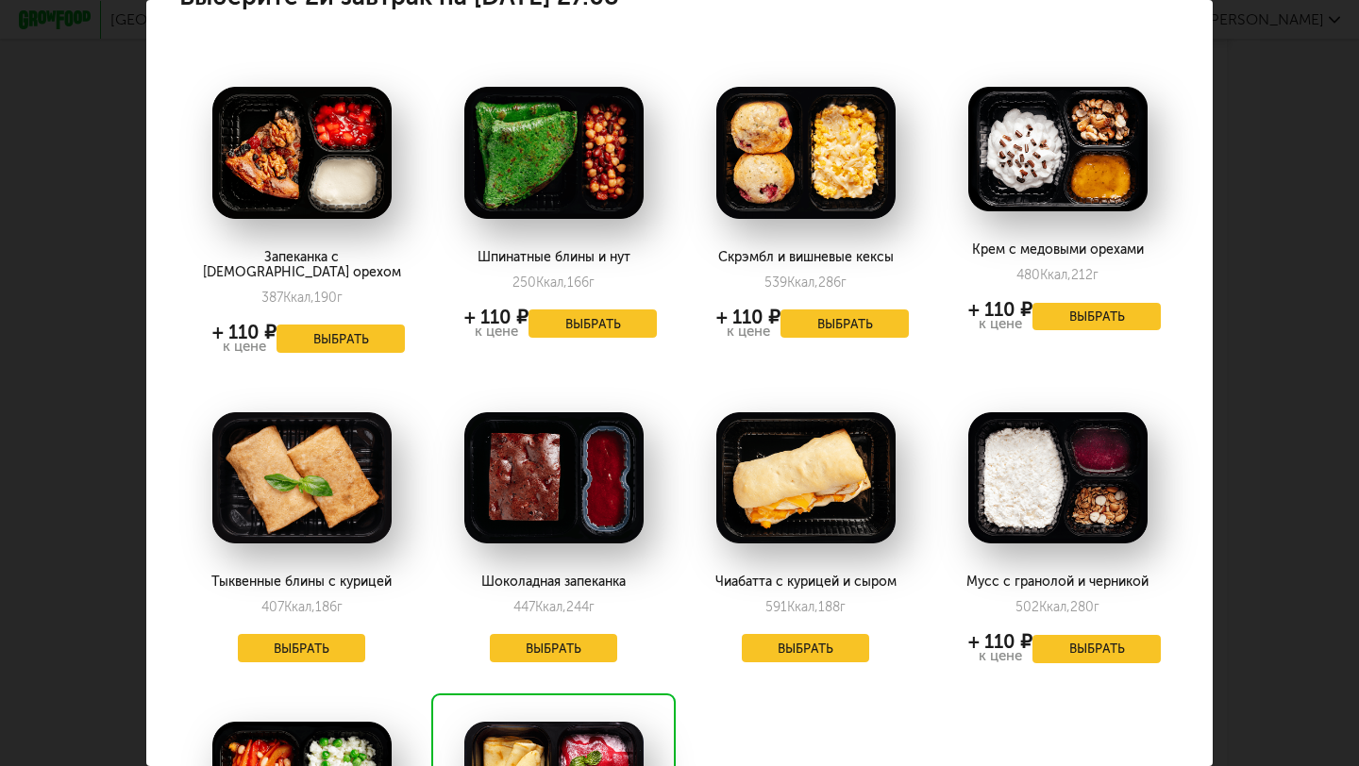
scroll to position [0, 0]
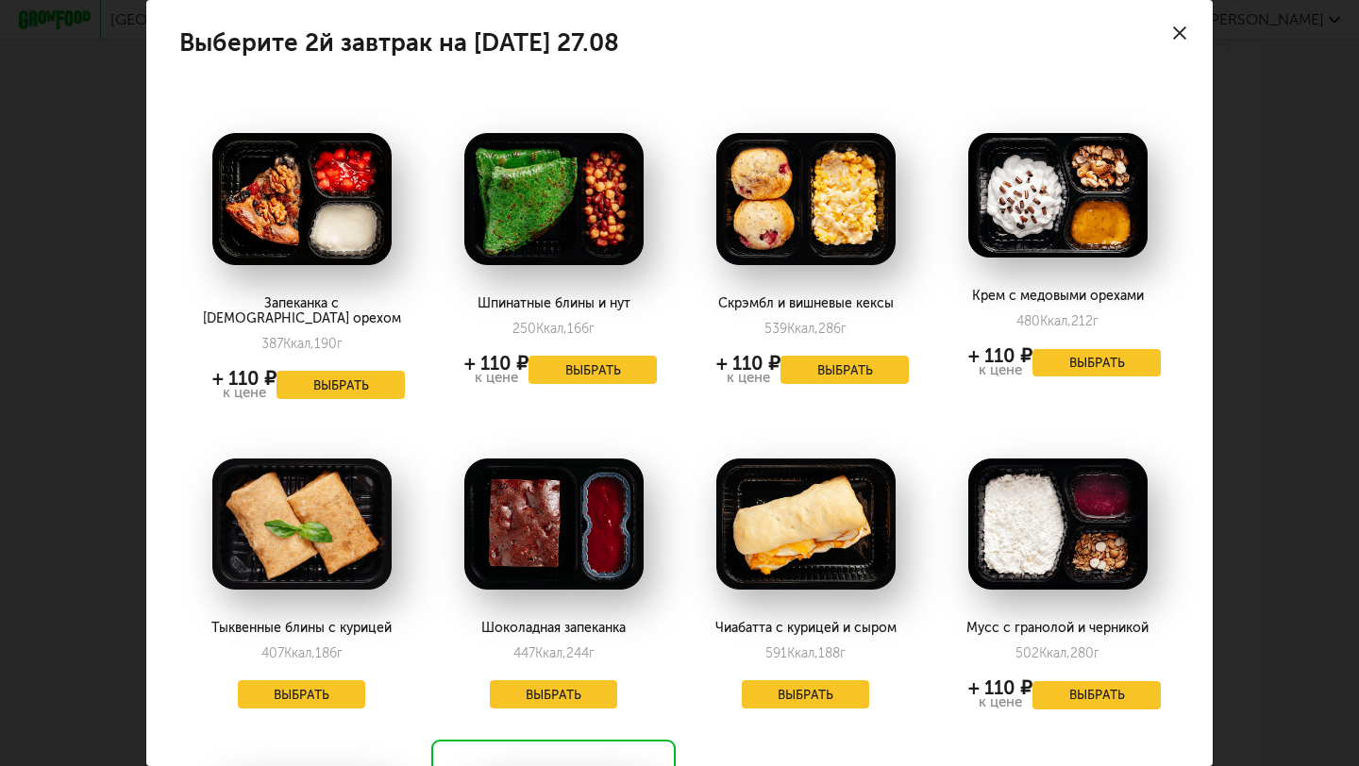
click at [1184, 30] on icon at bounding box center [1179, 32] width 13 height 13
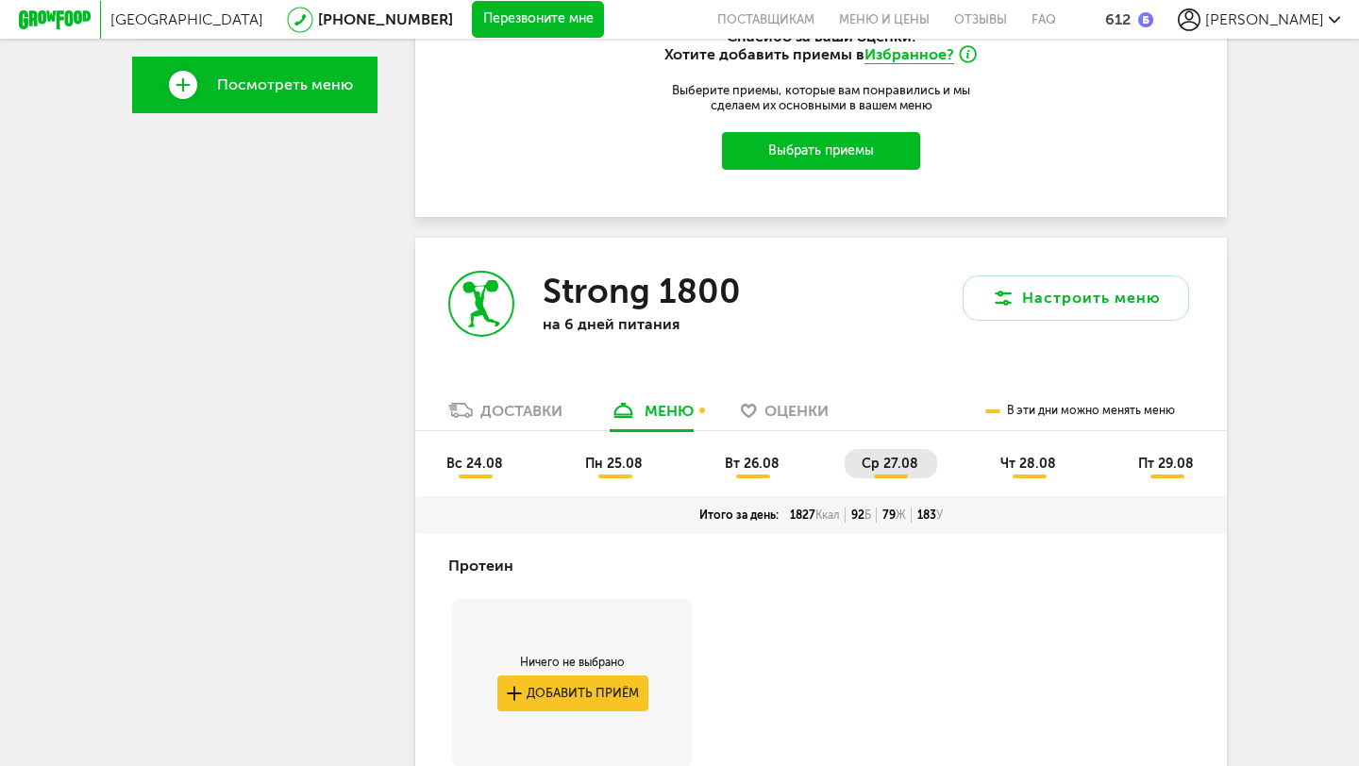
scroll to position [685, 0]
click at [1032, 460] on span "чт 28.08" at bounding box center [1028, 465] width 56 height 16
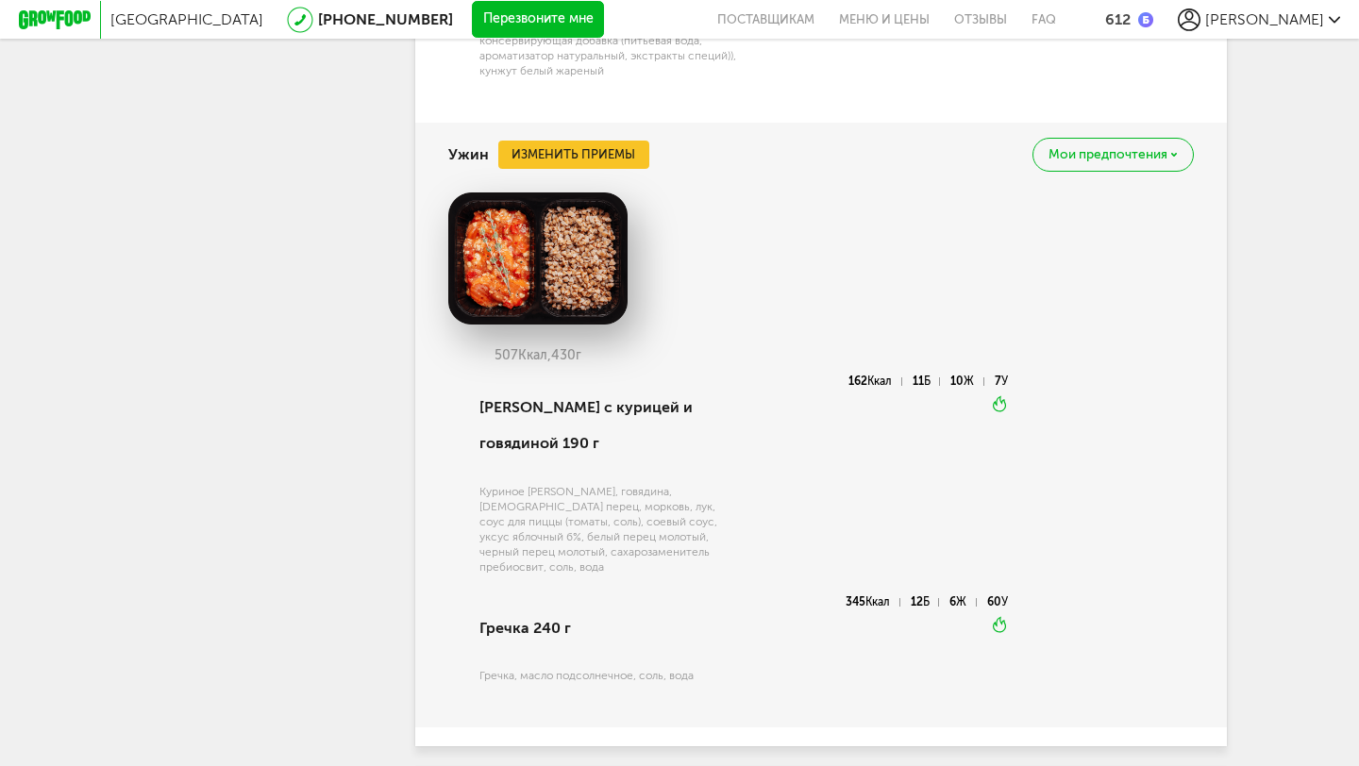
scroll to position [3600, 0]
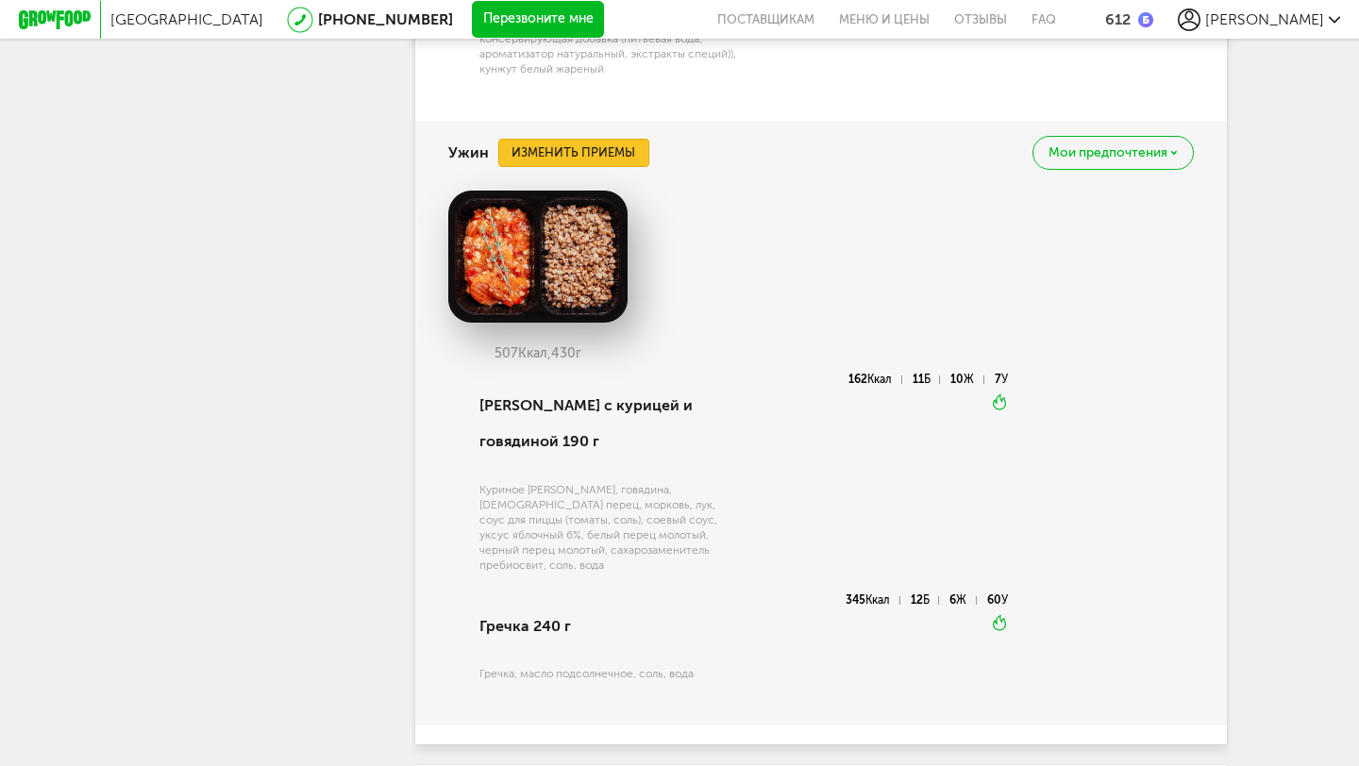
click at [625, 167] on button "Изменить приемы" at bounding box center [573, 153] width 151 height 28
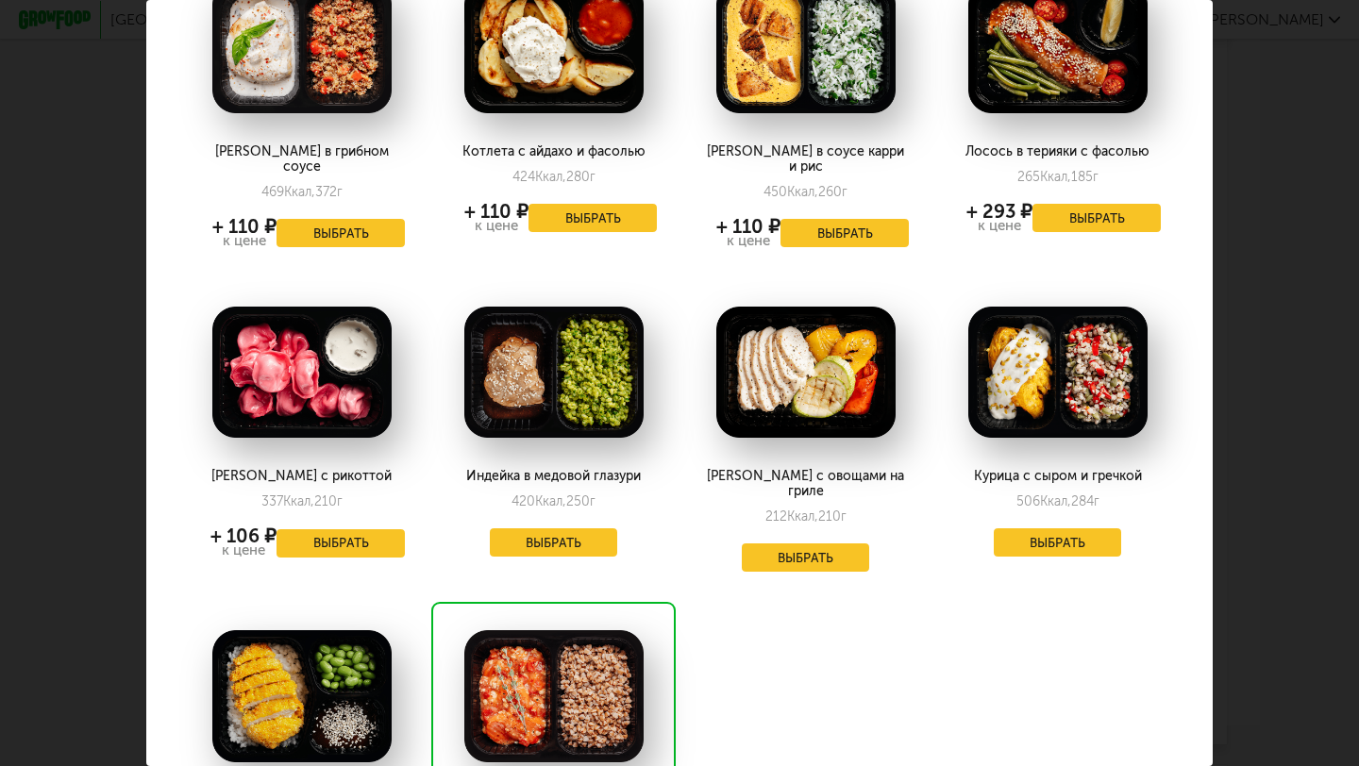
scroll to position [0, 0]
